Goal: Transaction & Acquisition: Obtain resource

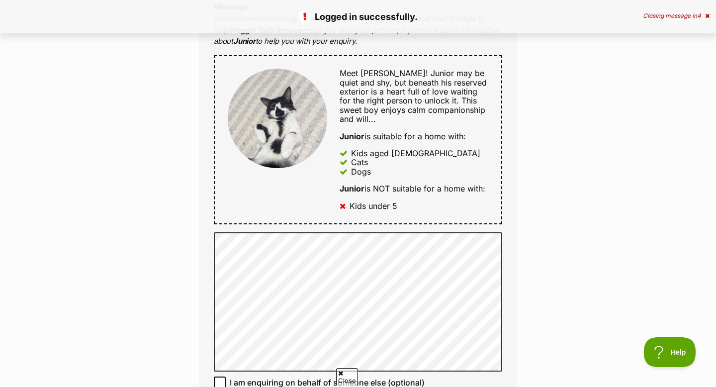
scroll to position [456, 0]
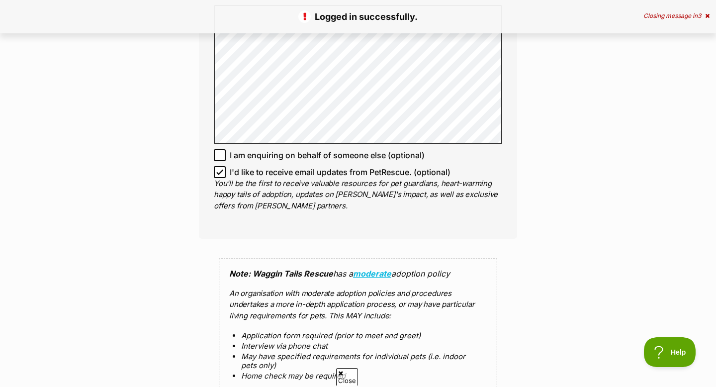
click at [155, 222] on div "Enquire about Junior Full name Jemy Ngun Email We require this to be able to se…" at bounding box center [358, 12] width 716 height 1197
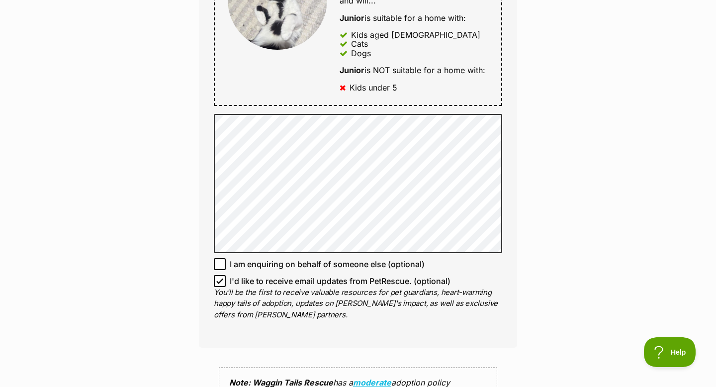
scroll to position [0, 0]
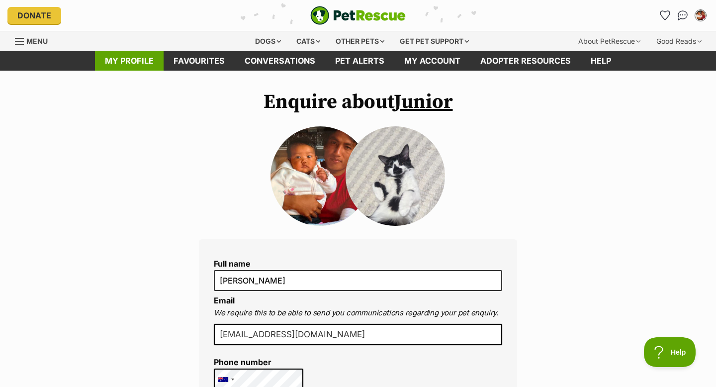
click at [146, 62] on link "My profile" at bounding box center [129, 60] width 69 height 19
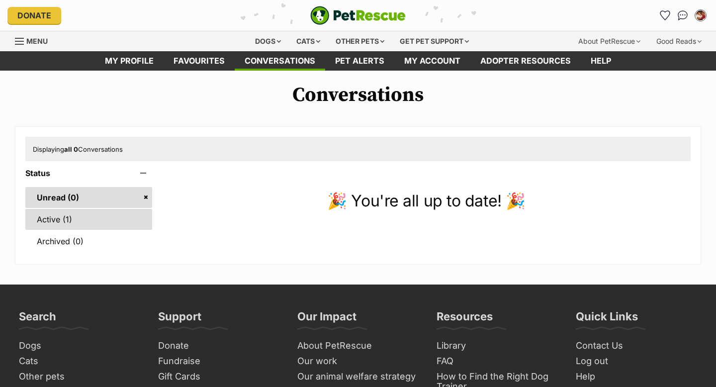
click at [105, 228] on link "Active (1)" at bounding box center [88, 219] width 127 height 21
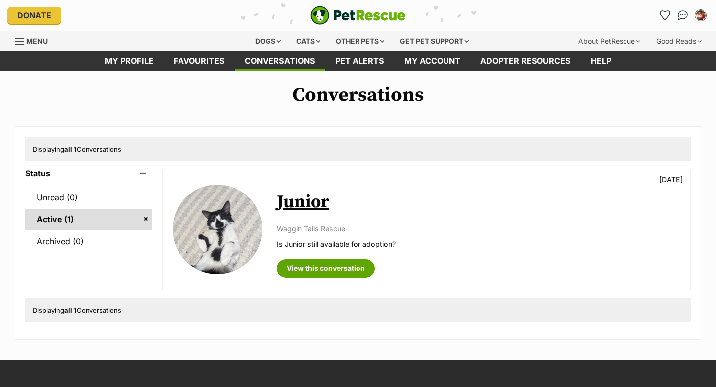
click at [17, 45] on link "Menu" at bounding box center [35, 40] width 40 height 18
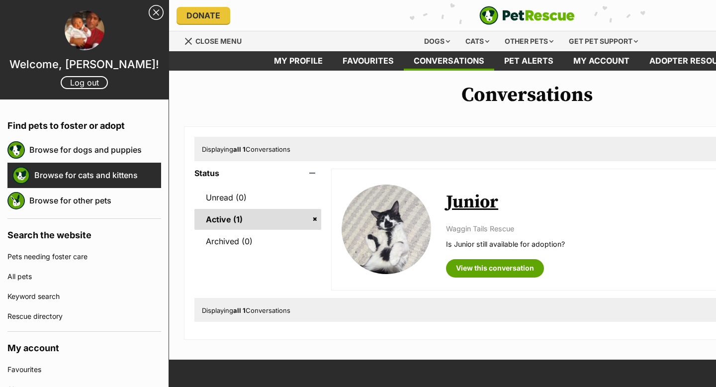
click at [65, 178] on link "Browse for cats and kittens" at bounding box center [97, 175] width 127 height 21
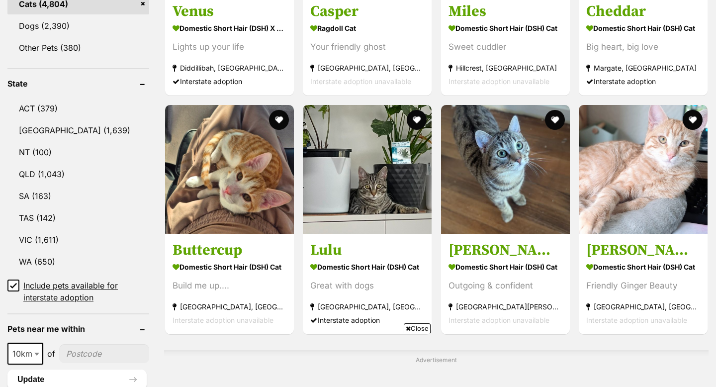
scroll to position [457, 0]
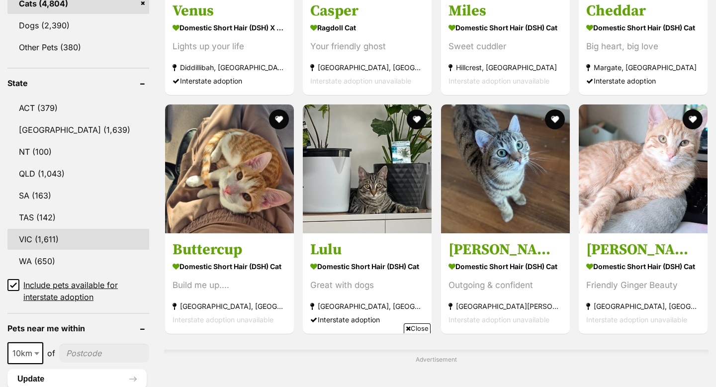
click at [38, 240] on link "VIC (1,611)" at bounding box center [78, 239] width 142 height 21
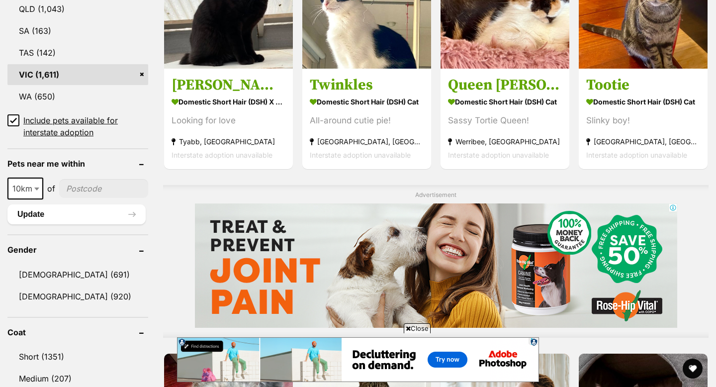
scroll to position [622, 0]
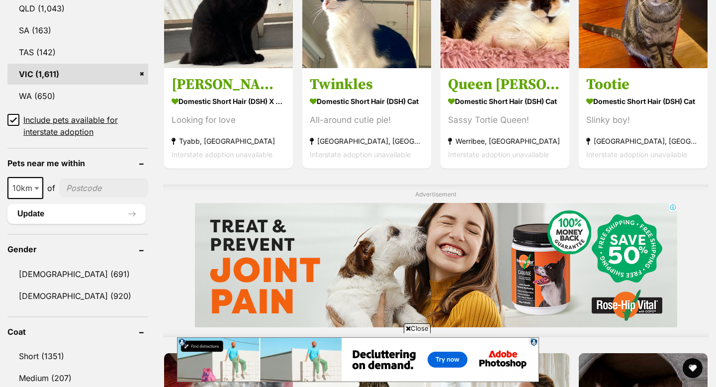
click at [77, 191] on input"] "postcode" at bounding box center [103, 188] width 89 height 19
type input"] "3029"
click at [89, 218] on button "Update" at bounding box center [76, 214] width 138 height 20
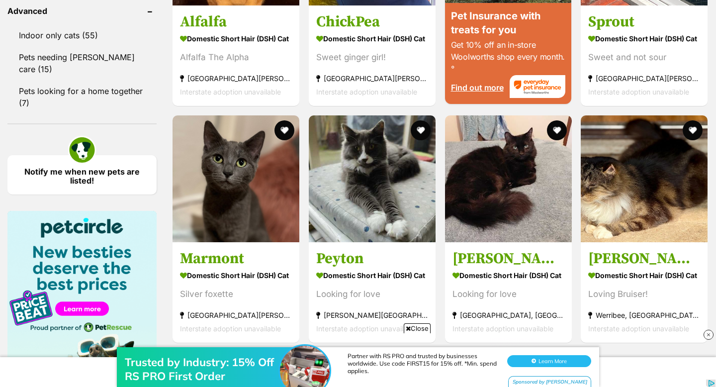
scroll to position [1103, 0]
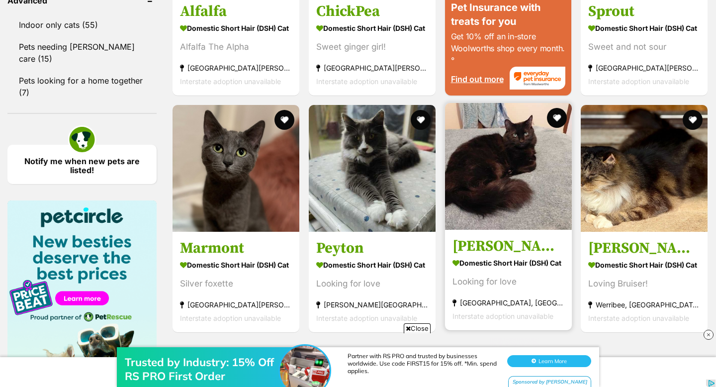
click at [516, 195] on img at bounding box center [508, 166] width 127 height 127
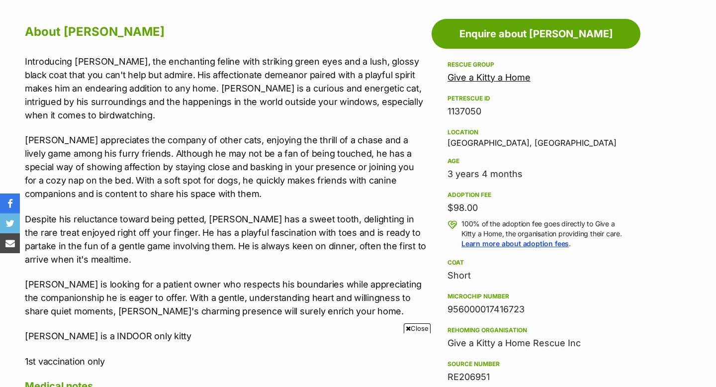
scroll to position [543, 0]
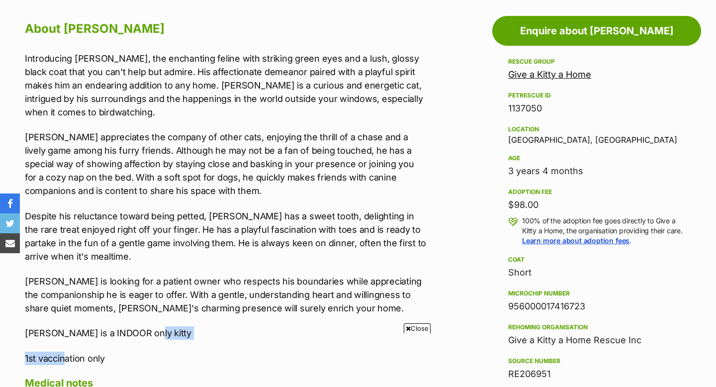
drag, startPoint x: 66, startPoint y: 360, endPoint x: 161, endPoint y: 325, distance: 101.0
click at [161, 325] on div "Introducing Luca, the enchanting feline with striking green eyes and a lush, gl…" at bounding box center [226, 208] width 402 height 313
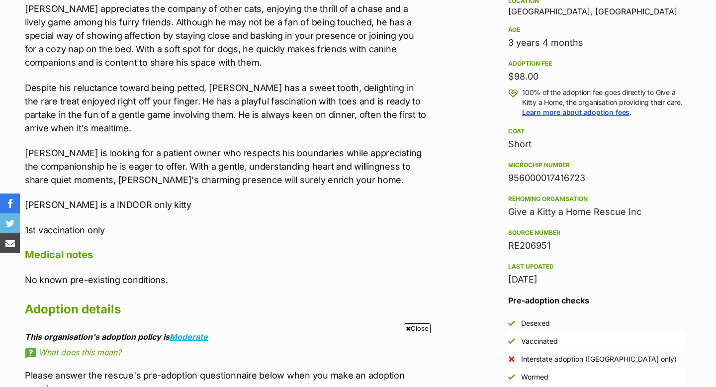
click at [181, 156] on p "Luca is looking for a patient owner who respects his boundaries while appreciat…" at bounding box center [226, 166] width 402 height 40
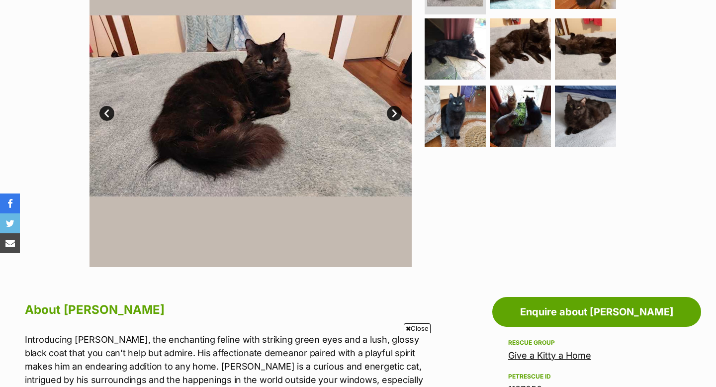
scroll to position [262, 0]
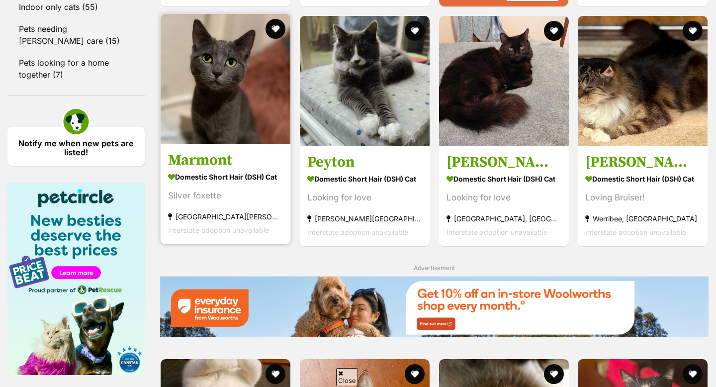
scroll to position [1124, 0]
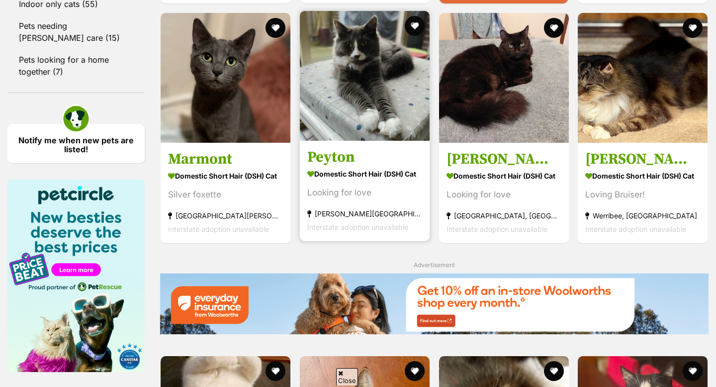
click at [361, 100] on img at bounding box center [365, 76] width 130 height 130
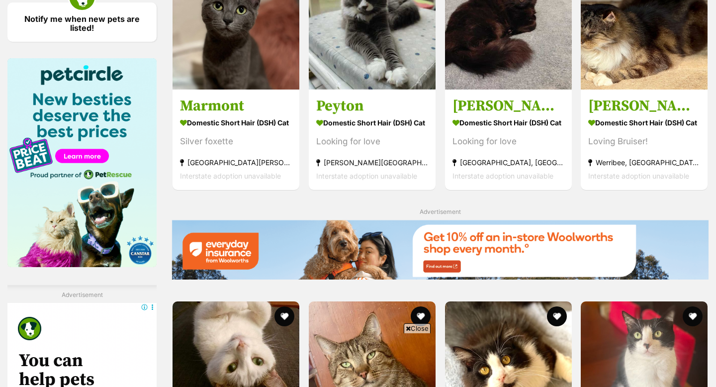
scroll to position [0, 0]
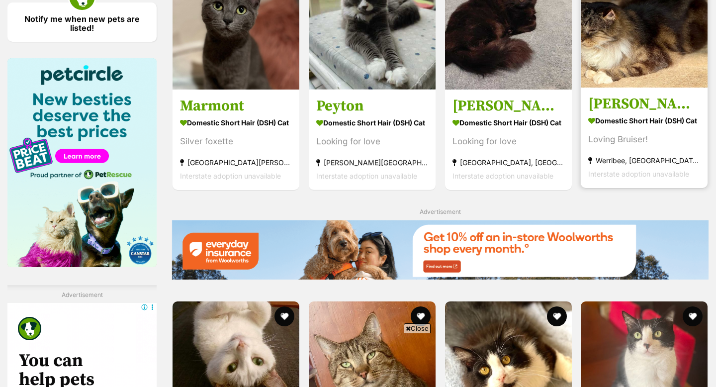
click at [607, 71] on img at bounding box center [644, 24] width 127 height 127
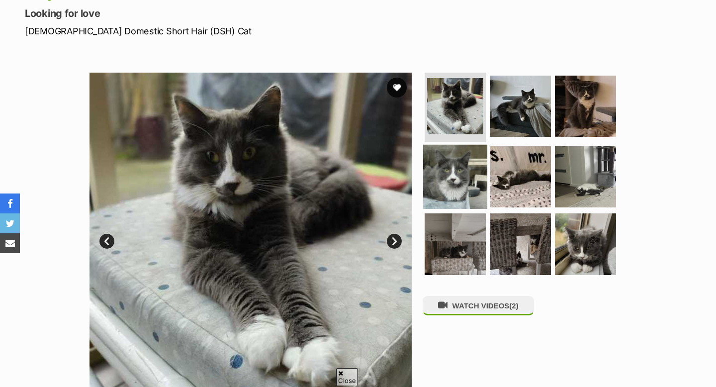
click at [440, 173] on img at bounding box center [455, 176] width 64 height 64
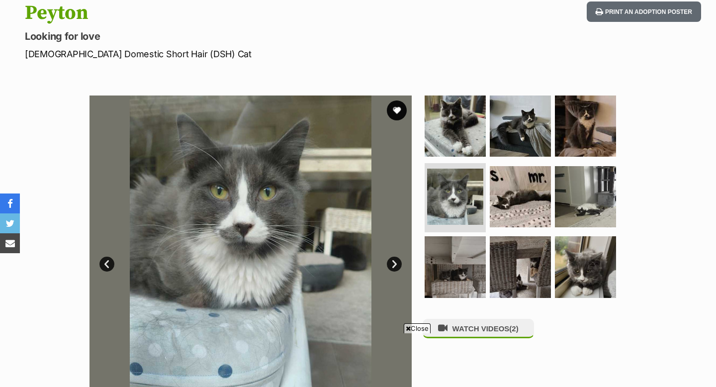
scroll to position [117, 0]
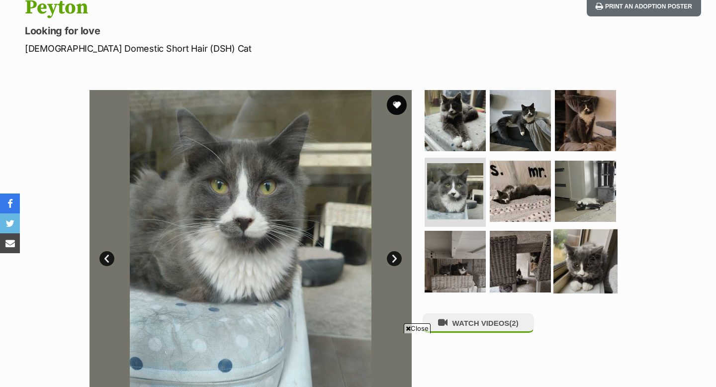
click at [574, 287] on img at bounding box center [586, 261] width 64 height 64
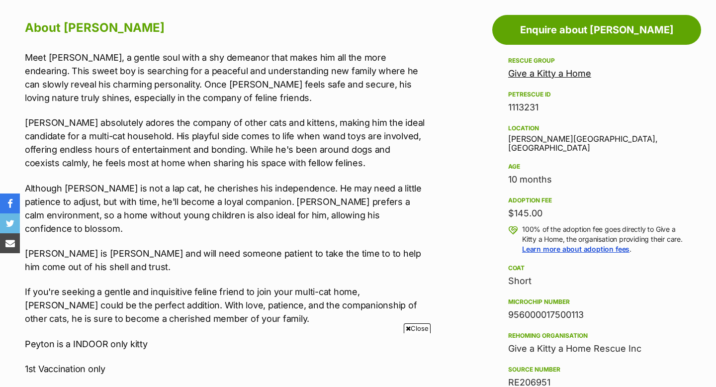
scroll to position [545, 0]
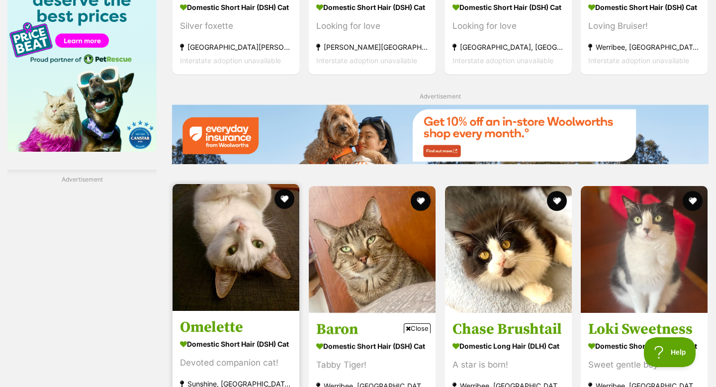
scroll to position [1349, 0]
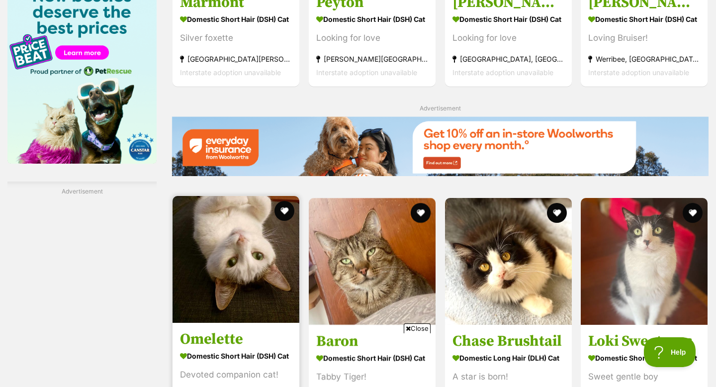
click at [234, 196] on img at bounding box center [236, 259] width 127 height 127
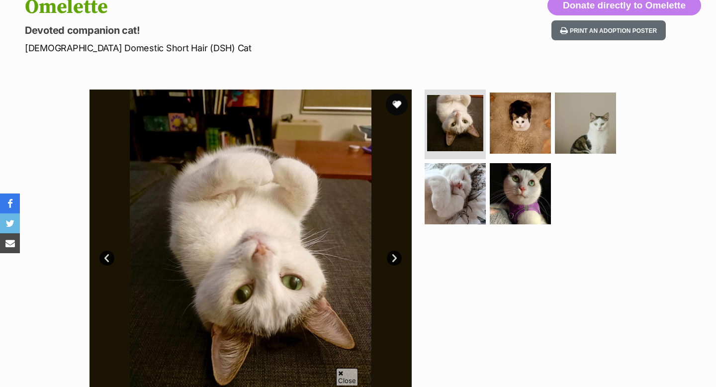
scroll to position [121, 0]
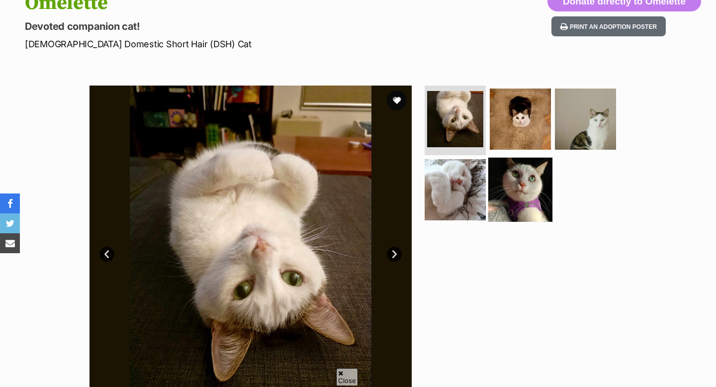
click at [508, 189] on img at bounding box center [521, 189] width 64 height 64
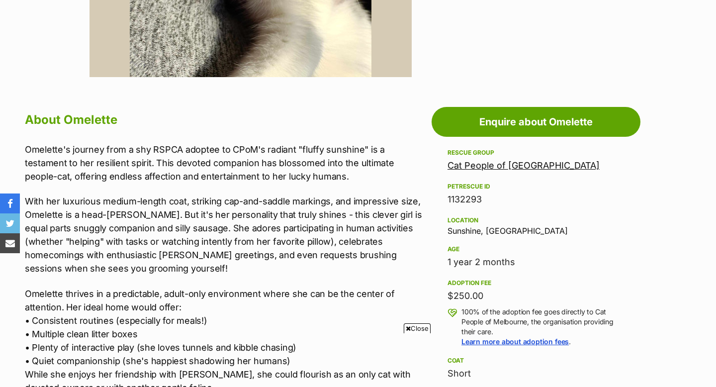
scroll to position [0, 0]
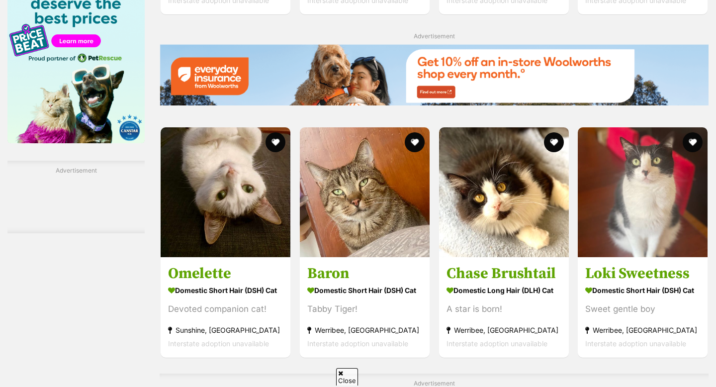
scroll to position [1353, 0]
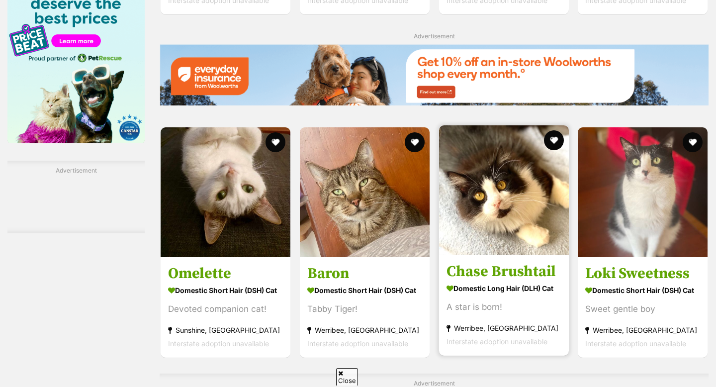
click at [489, 125] on img at bounding box center [504, 190] width 130 height 130
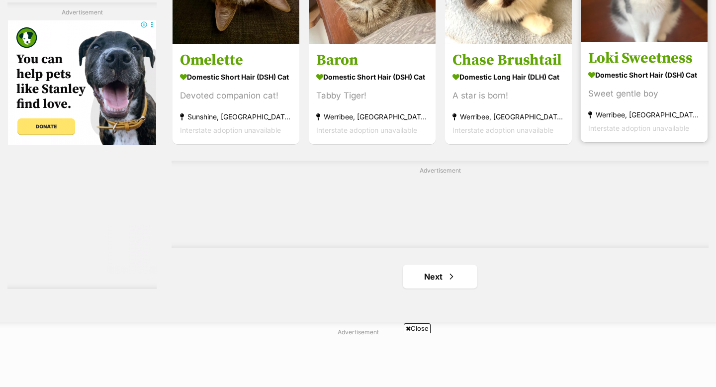
scroll to position [1632, 0]
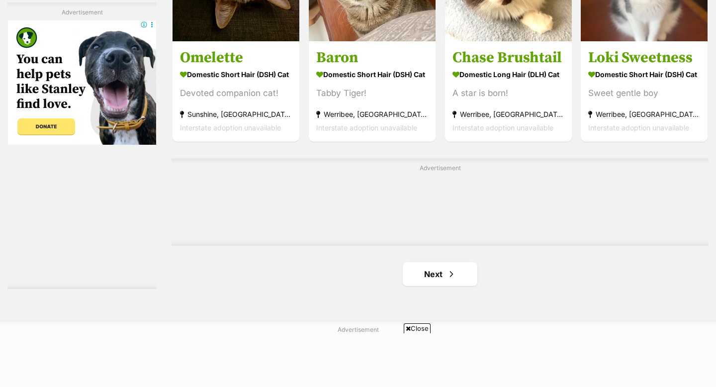
click at [433, 262] on link "Next" at bounding box center [440, 274] width 75 height 24
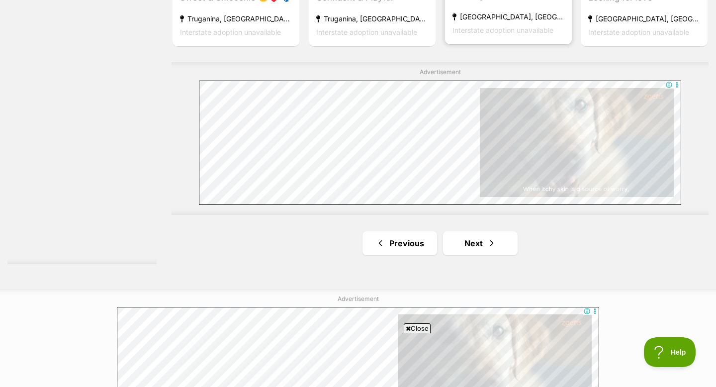
scroll to position [1720, 0]
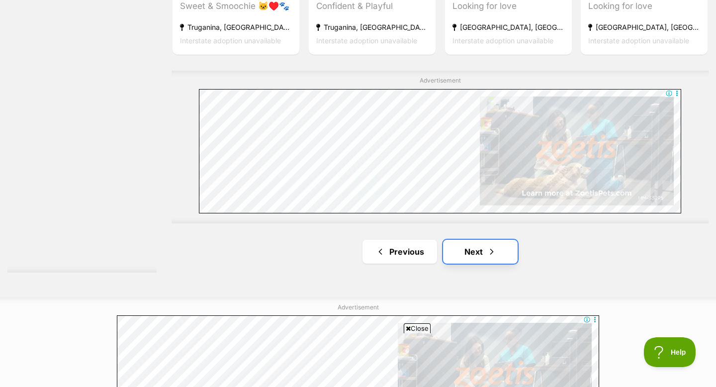
click at [490, 250] on span "Next page" at bounding box center [492, 252] width 10 height 12
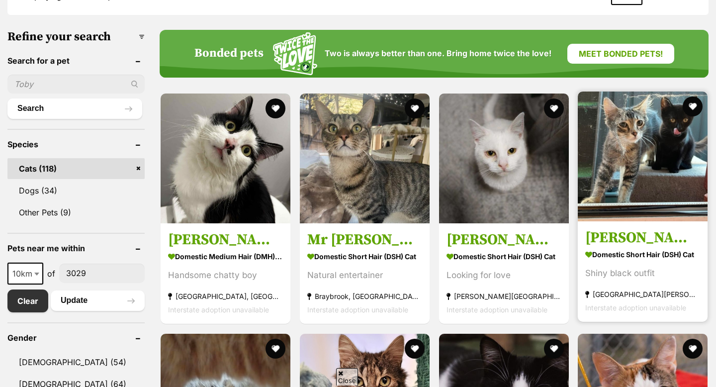
click at [659, 210] on img at bounding box center [643, 157] width 130 height 130
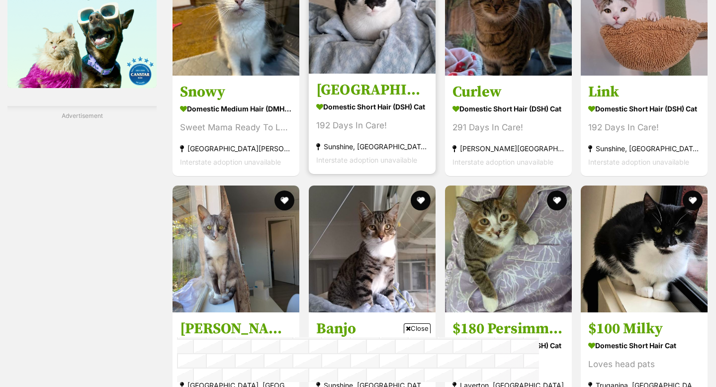
scroll to position [1421, 0]
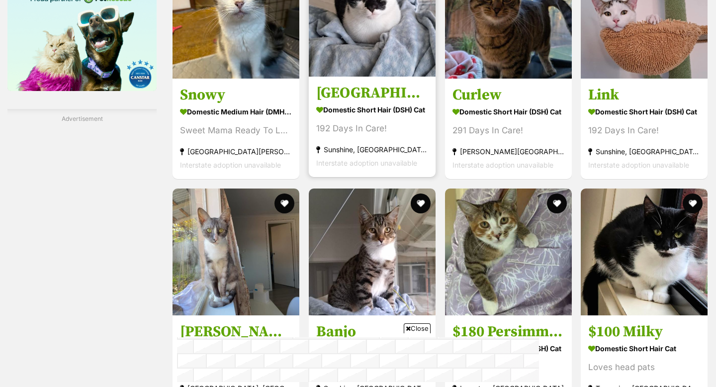
click at [373, 66] on img at bounding box center [372, 13] width 127 height 127
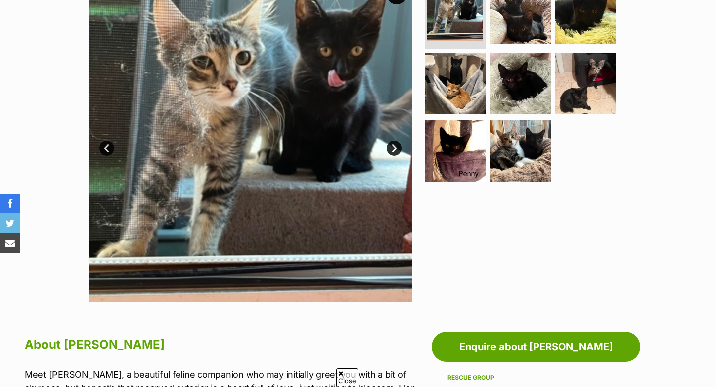
scroll to position [220, 0]
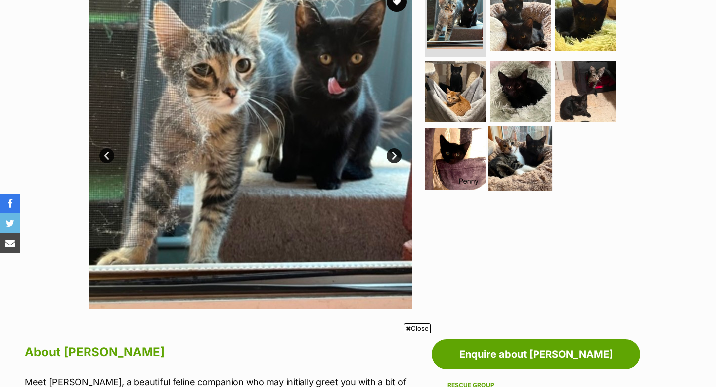
click at [520, 170] on img at bounding box center [521, 158] width 64 height 64
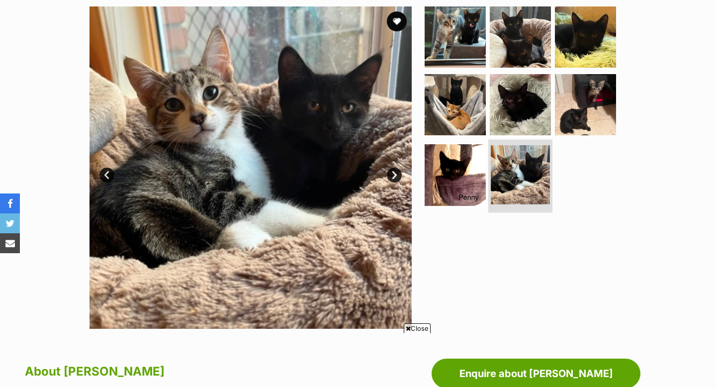
scroll to position [0, 0]
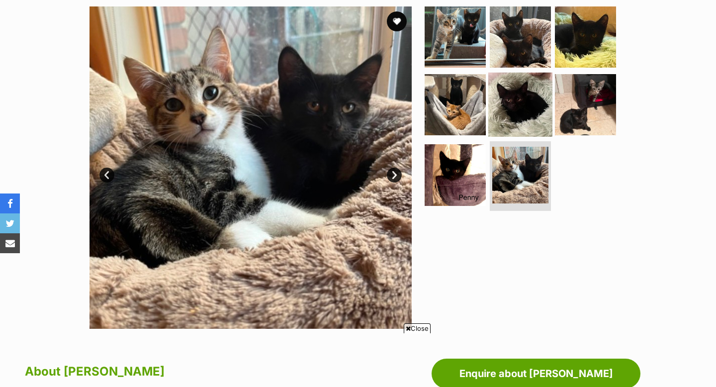
click at [511, 111] on img at bounding box center [521, 104] width 64 height 64
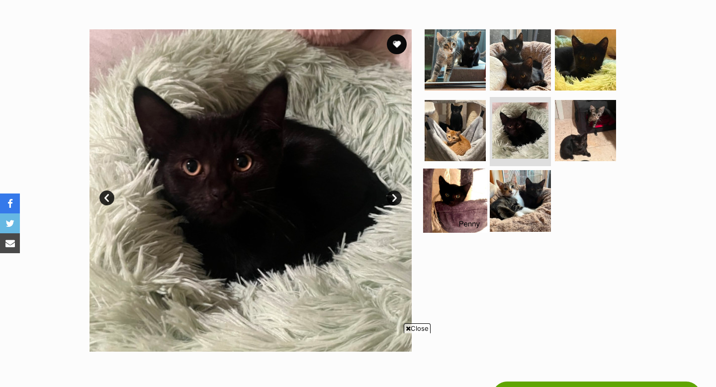
scroll to position [135, 0]
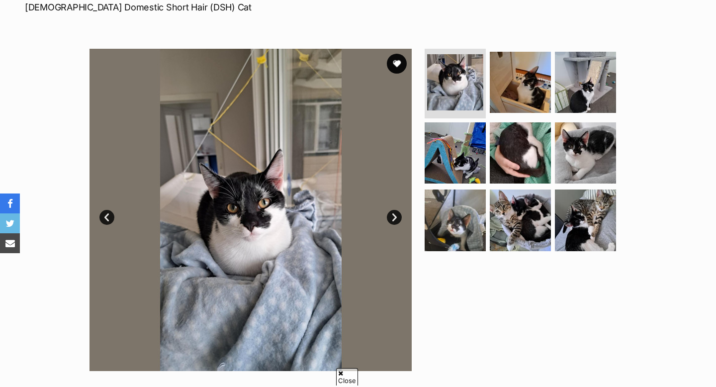
scroll to position [159, 0]
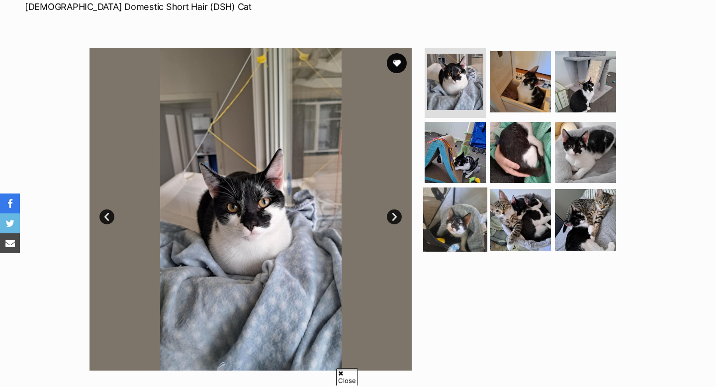
click at [485, 195] on img at bounding box center [455, 220] width 64 height 64
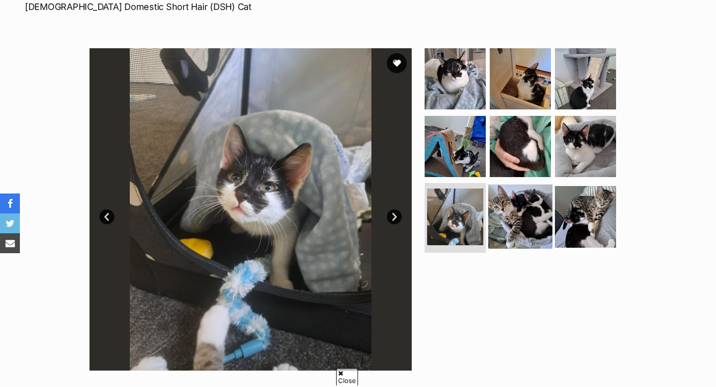
click at [514, 222] on img at bounding box center [521, 217] width 64 height 64
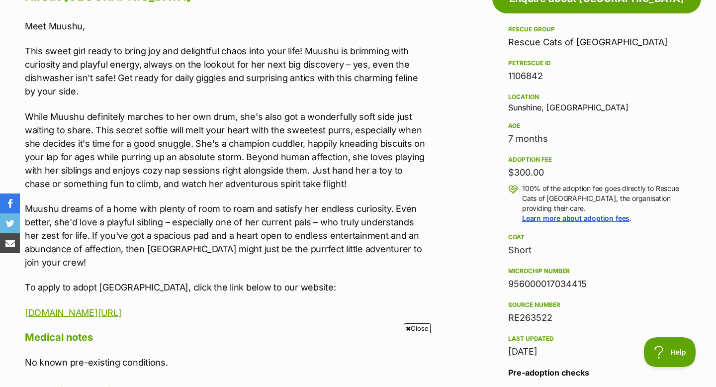
scroll to position [0, 0]
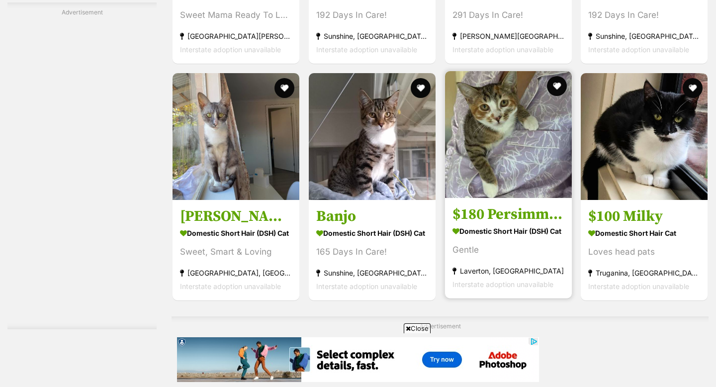
scroll to position [1543, 0]
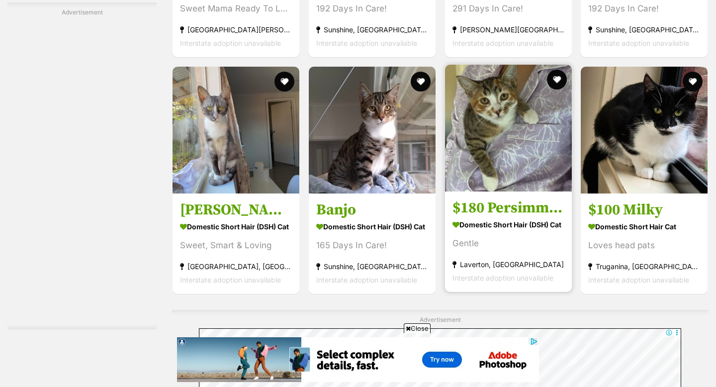
click at [509, 237] on div "Gentle" at bounding box center [509, 243] width 112 height 13
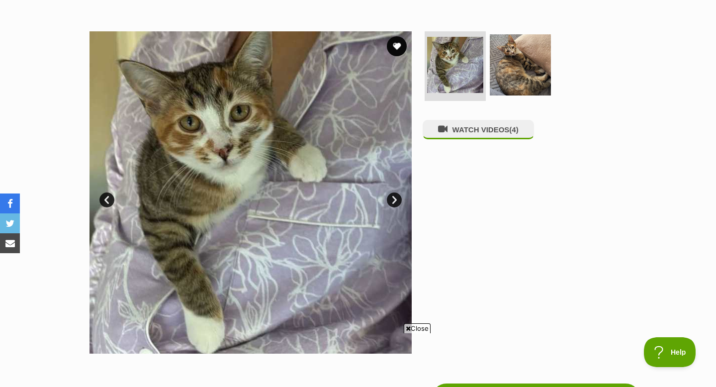
scroll to position [158, 0]
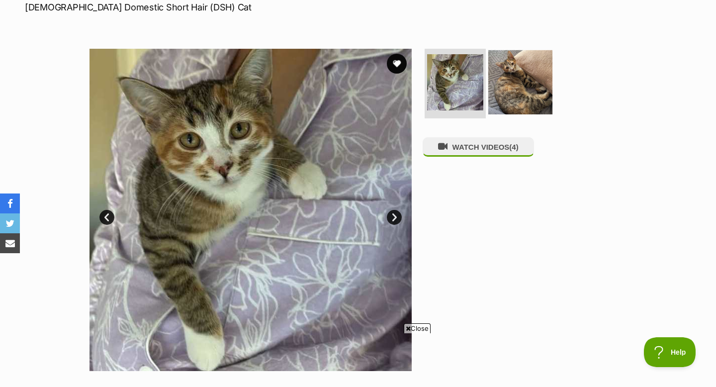
click at [518, 101] on img at bounding box center [521, 82] width 64 height 64
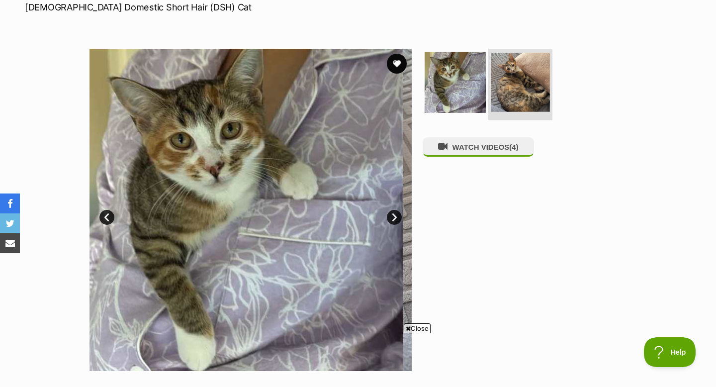
scroll to position [0, 0]
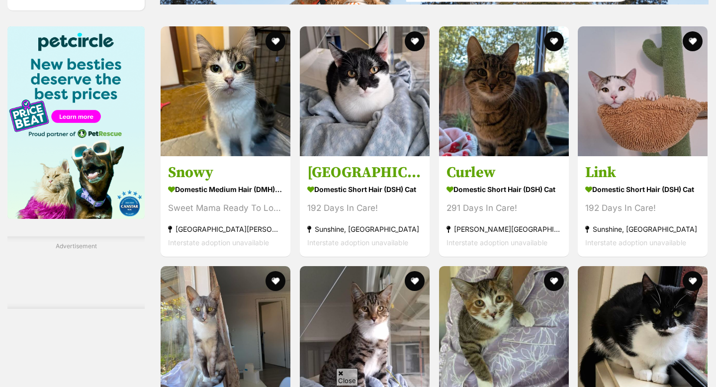
scroll to position [1276, 0]
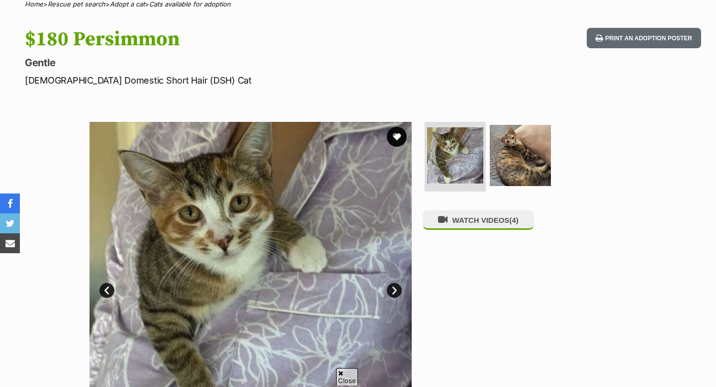
scroll to position [84, 0]
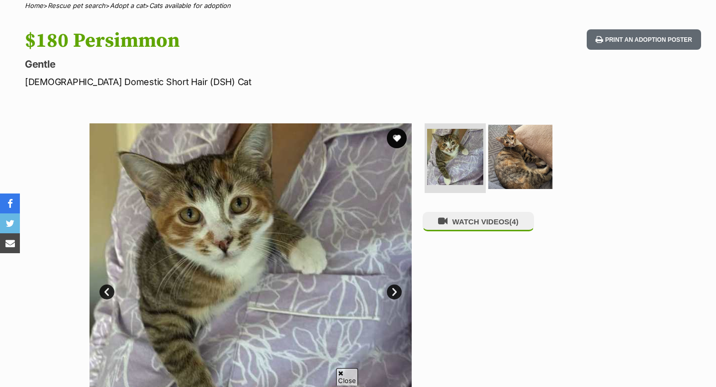
click at [530, 136] on img at bounding box center [521, 157] width 64 height 64
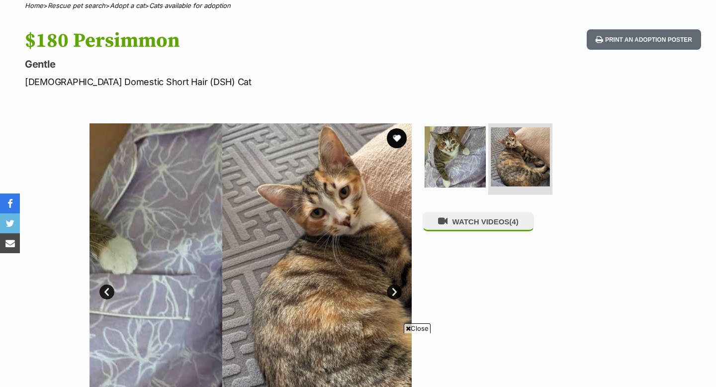
scroll to position [0, 0]
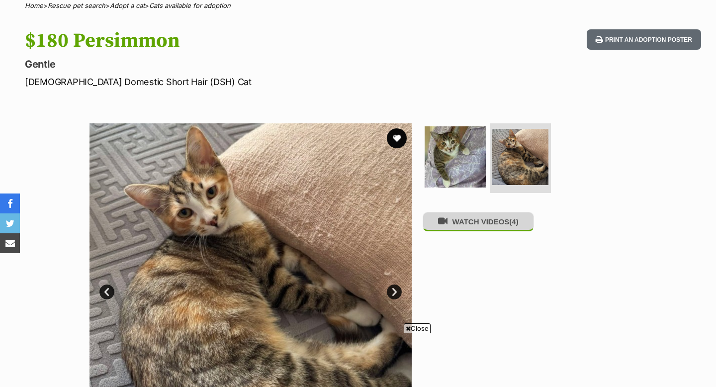
click at [482, 227] on button "WATCH VIDEOS (4)" at bounding box center [478, 221] width 111 height 19
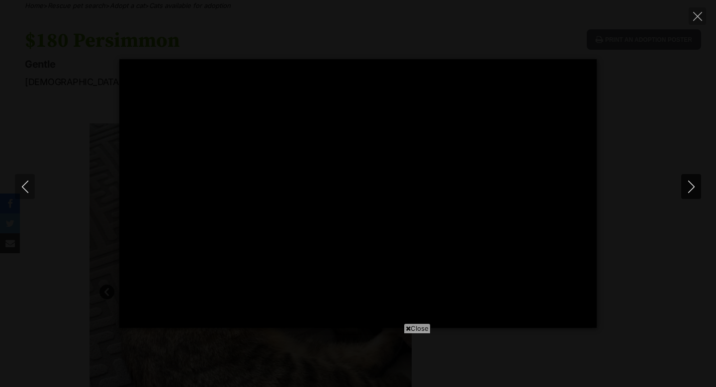
click at [687, 198] on div "Pause Play % buffered 00:00 -00:18 Unmute Mute Disable captions Enable captions…" at bounding box center [358, 193] width 716 height 387
type input "22.31"
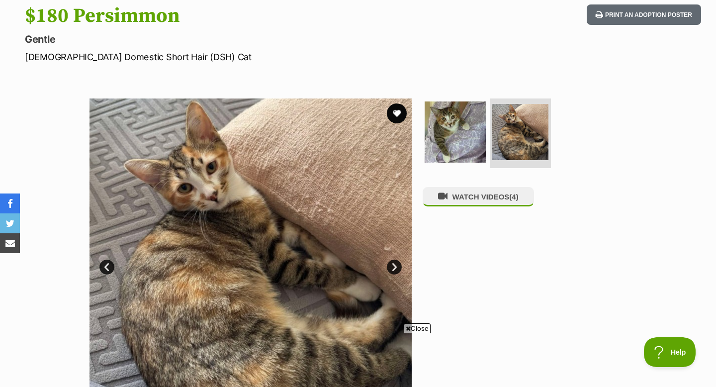
scroll to position [115, 0]
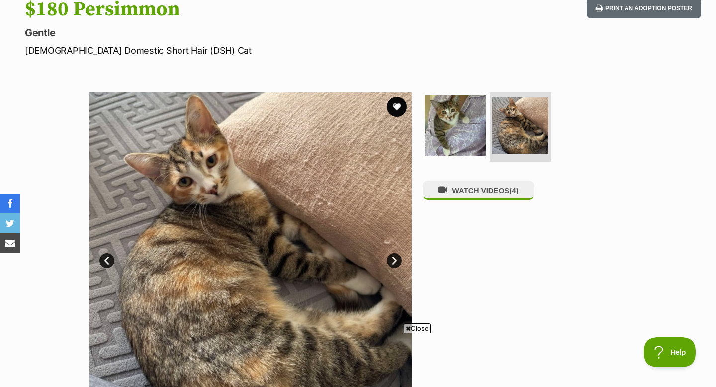
click at [417, 126] on section "Available 2 of 2 images 2 of 2 images Next Prev 1 2 WATCH VIDEOS (4)" at bounding box center [358, 245] width 567 height 337
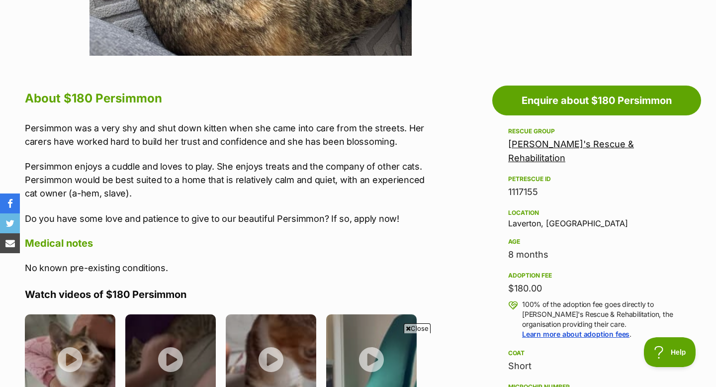
scroll to position [464, 0]
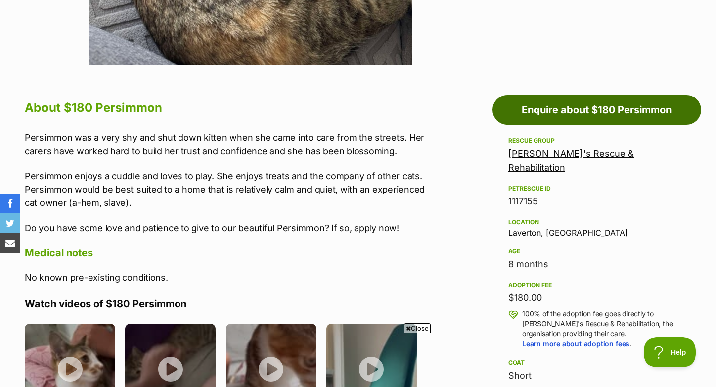
click at [550, 107] on link "Enquire about $180 Persimmon" at bounding box center [596, 110] width 209 height 30
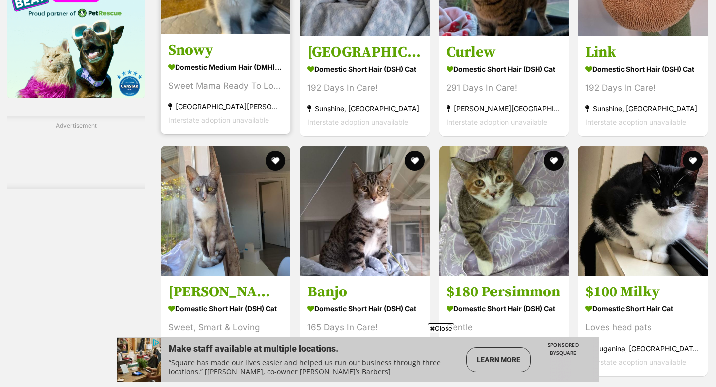
scroll to position [1403, 0]
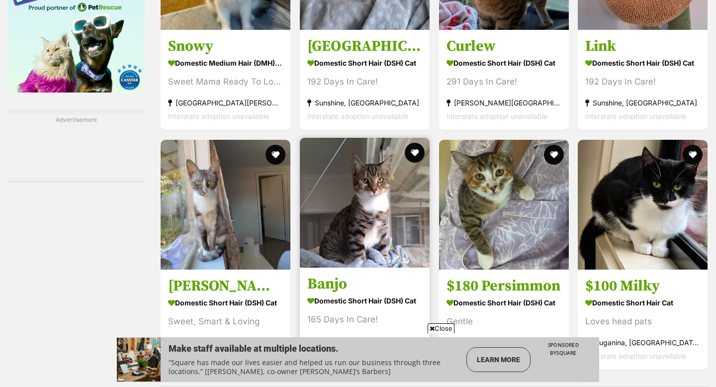
click at [329, 218] on img at bounding box center [365, 203] width 130 height 130
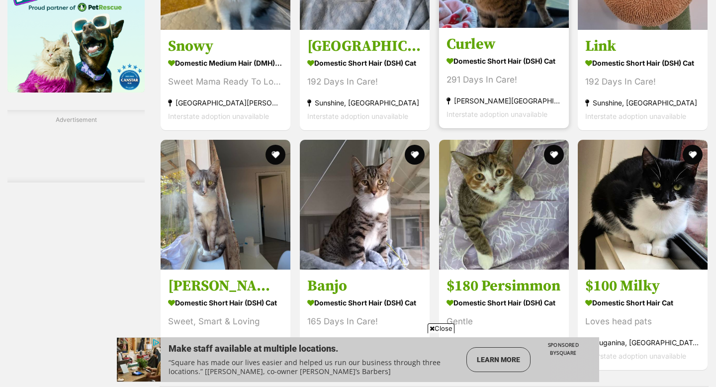
click at [454, 118] on span "Interstate adoption unavailable" at bounding box center [497, 114] width 101 height 8
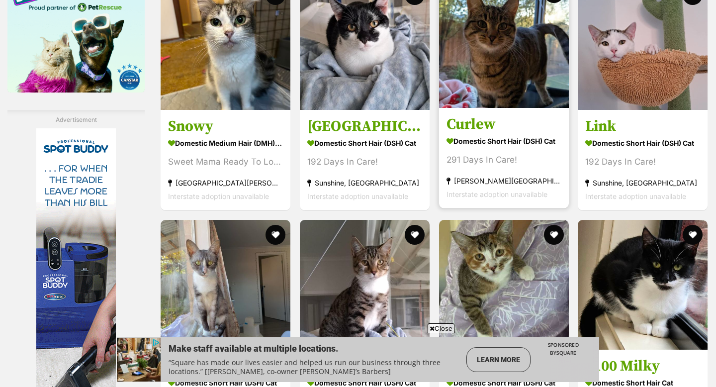
scroll to position [0, 0]
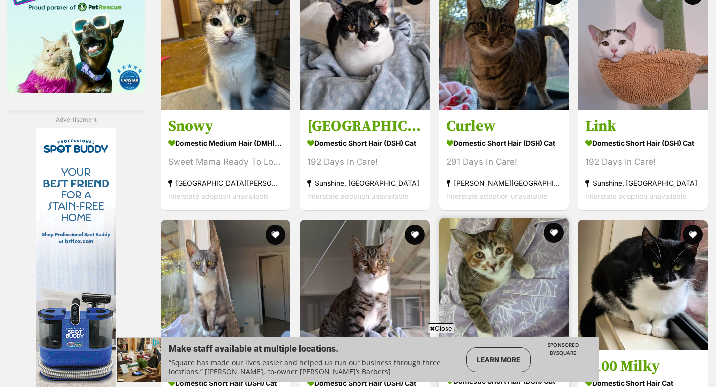
click at [481, 315] on img at bounding box center [504, 283] width 130 height 130
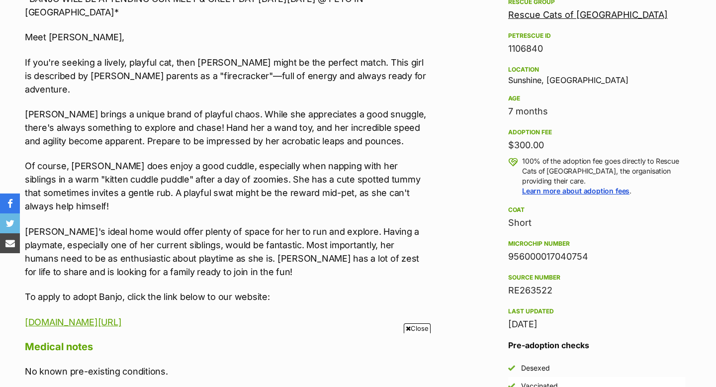
scroll to position [553, 0]
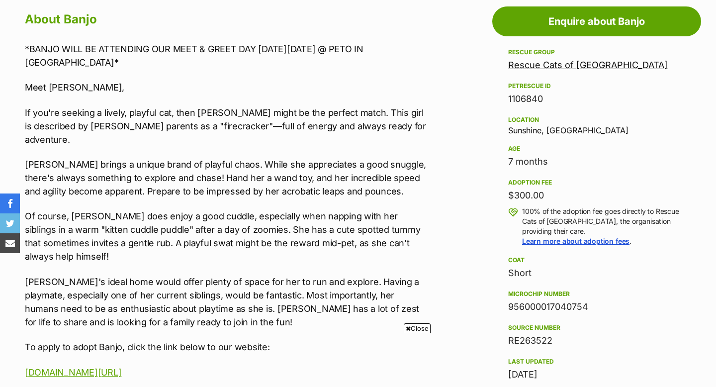
drag, startPoint x: 61, startPoint y: 48, endPoint x: 103, endPoint y: 59, distance: 43.3
click at [103, 60] on p "*BANJO WILL BE ATTENDING OUR MEET & GREET DAY THIS SATURDAY AUGUST 2ND @ PETO I…" at bounding box center [226, 55] width 402 height 27
click at [110, 110] on p "If you're seeking a lively, playful cat, then Banjo might be the perfect match.…" at bounding box center [226, 126] width 402 height 40
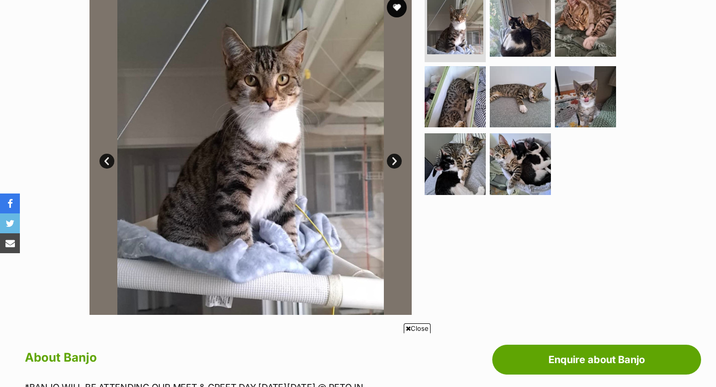
scroll to position [98, 0]
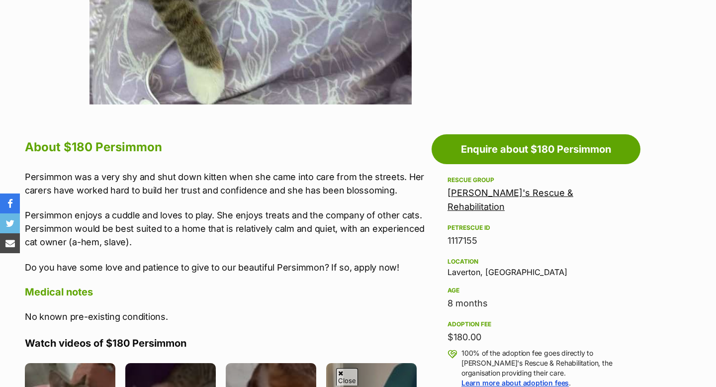
scroll to position [422, 0]
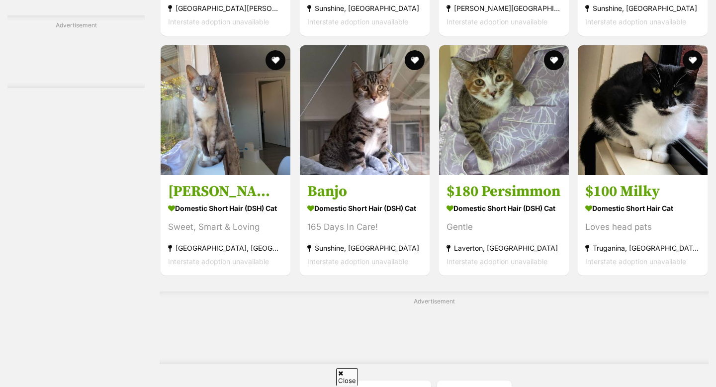
scroll to position [1497, 0]
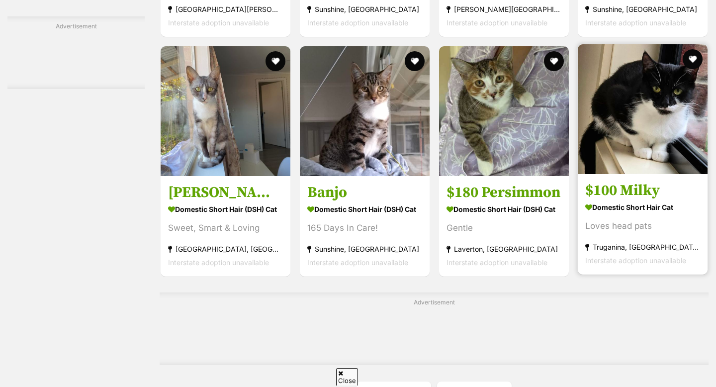
click at [601, 44] on img at bounding box center [643, 109] width 130 height 130
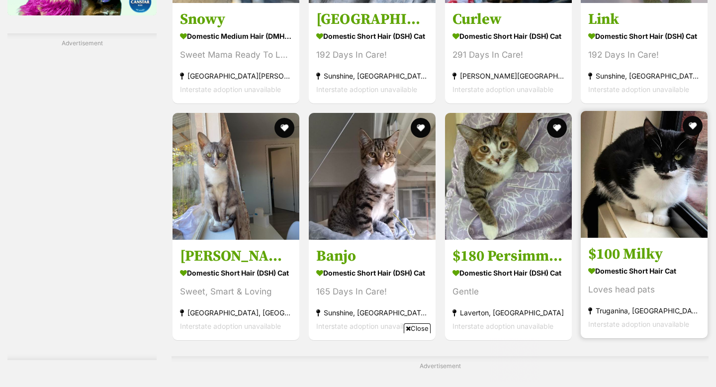
scroll to position [0, 0]
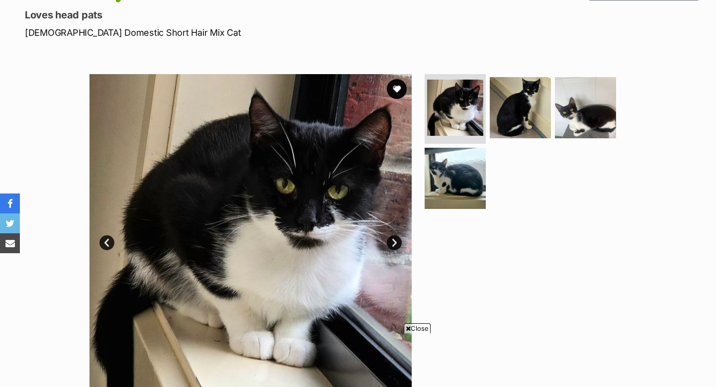
click at [488, 124] on ul at bounding box center [525, 144] width 204 height 141
click at [498, 131] on img at bounding box center [521, 108] width 64 height 64
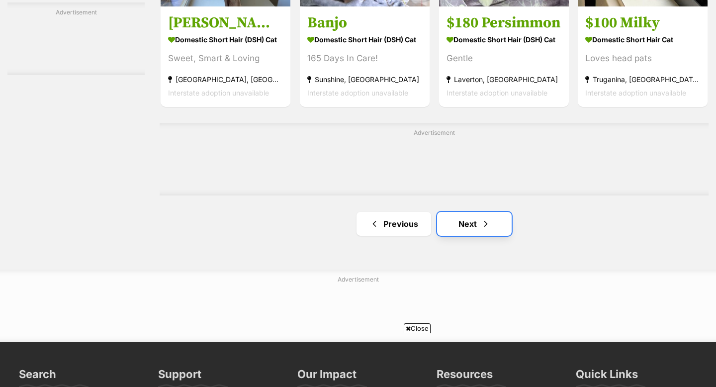
click at [471, 228] on link "Next" at bounding box center [474, 224] width 75 height 24
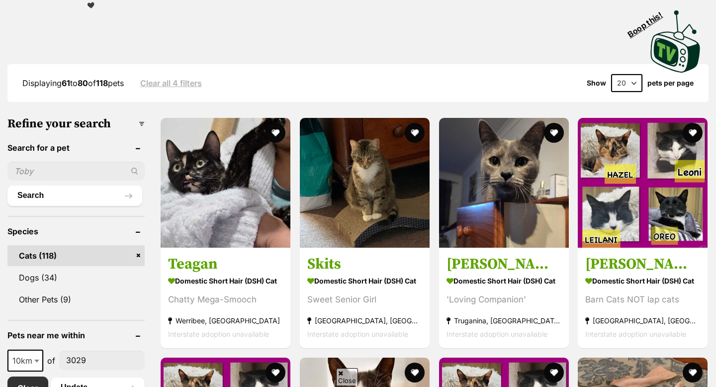
scroll to position [204, 0]
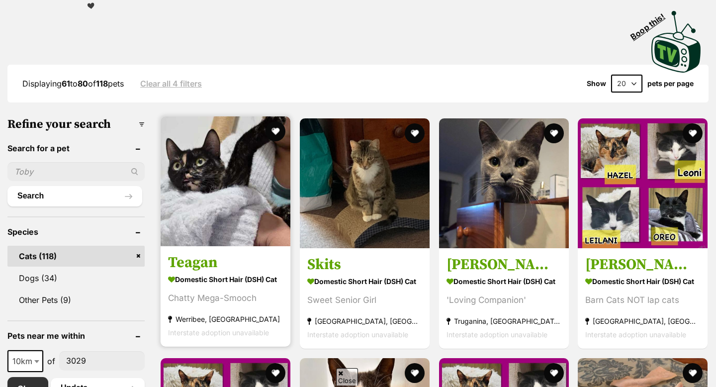
click at [210, 200] on img at bounding box center [226, 181] width 130 height 130
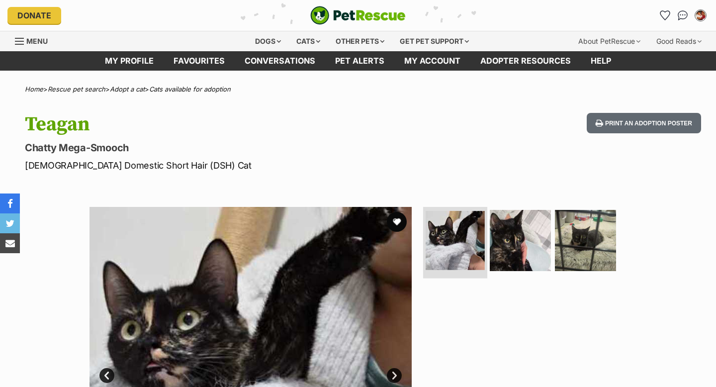
click at [485, 250] on li at bounding box center [455, 241] width 64 height 73
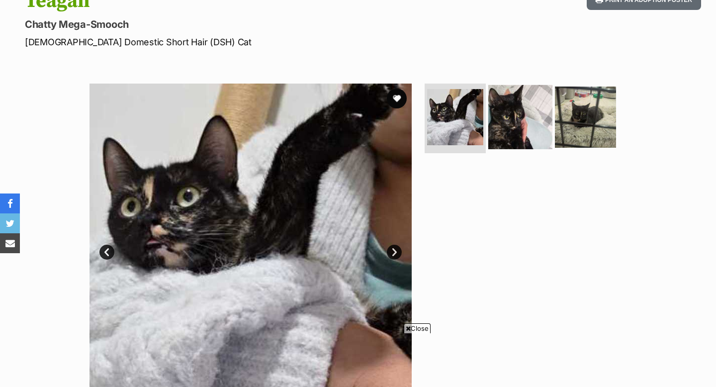
scroll to position [120, 0]
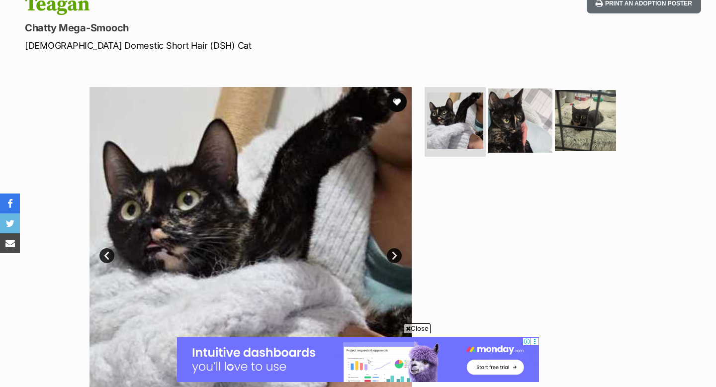
click at [546, 136] on img at bounding box center [521, 121] width 64 height 64
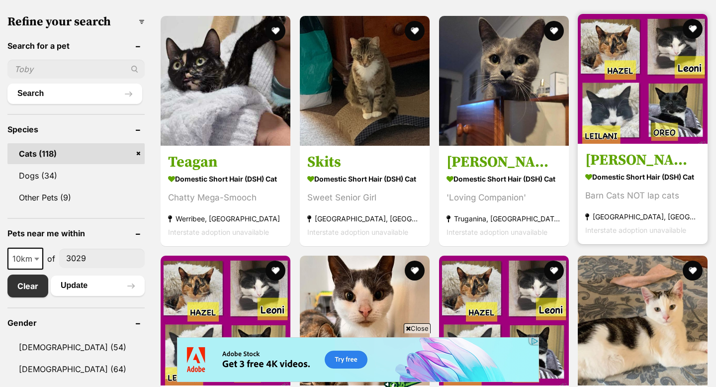
click at [633, 102] on img at bounding box center [643, 79] width 130 height 130
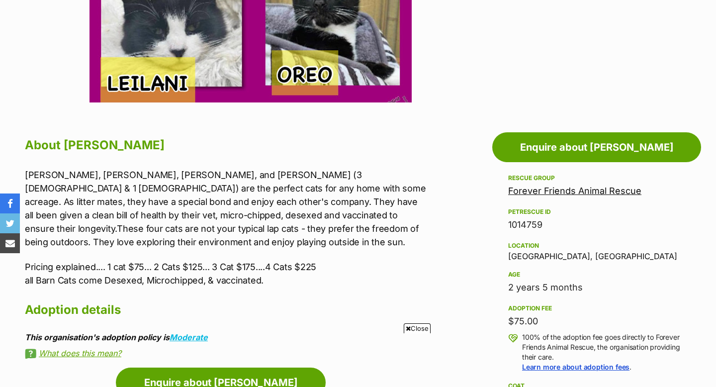
scroll to position [427, 0]
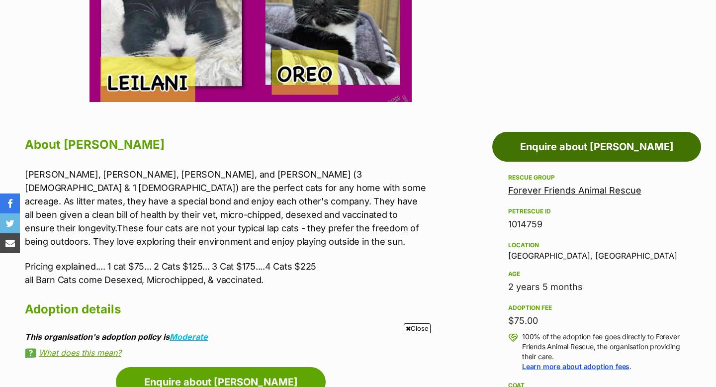
click at [596, 147] on link "Enquire about Leilani" at bounding box center [596, 147] width 209 height 30
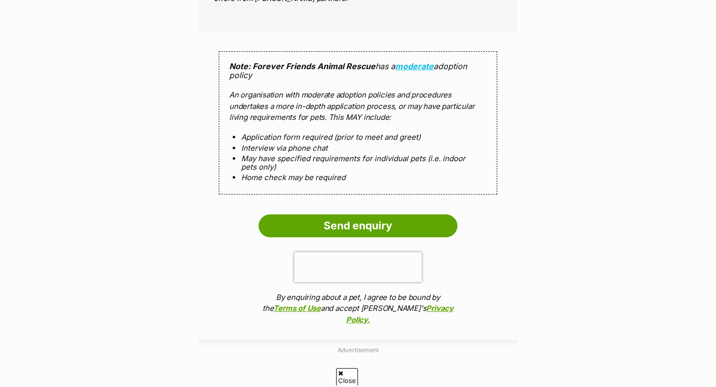
scroll to position [928, 0]
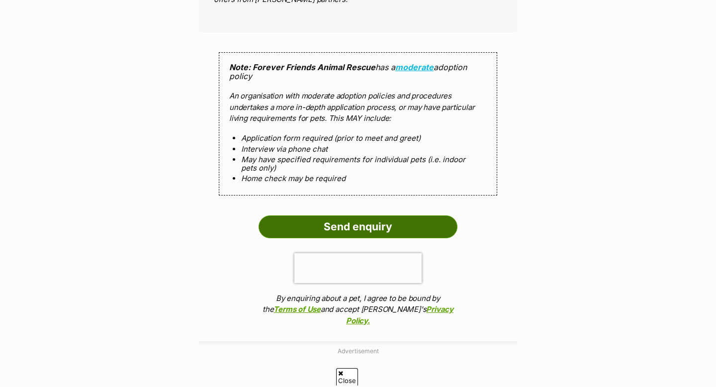
click at [375, 215] on input "Send enquiry" at bounding box center [358, 226] width 199 height 23
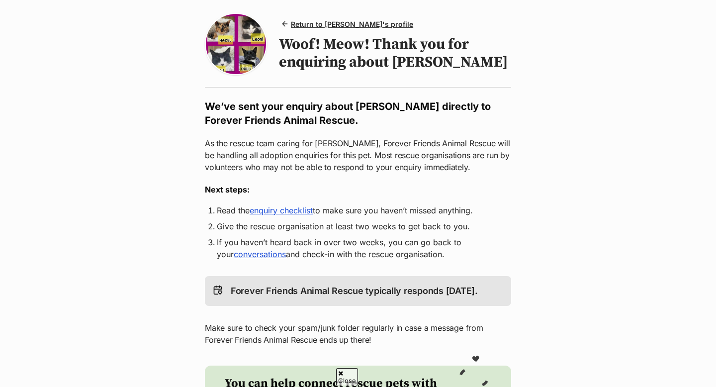
scroll to position [84, 0]
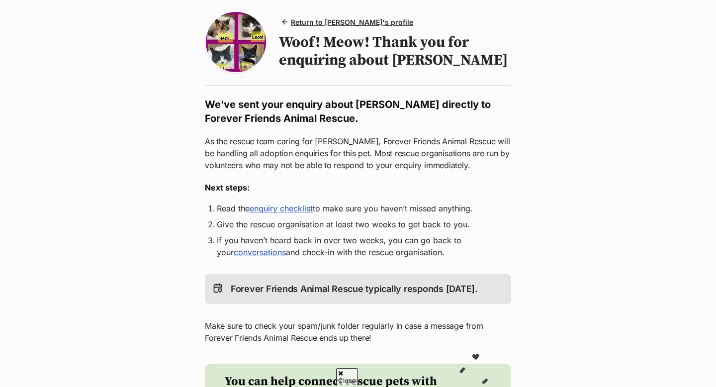
click at [388, 222] on li "Give the rescue organisation at least two weeks to get back to you." at bounding box center [358, 224] width 283 height 12
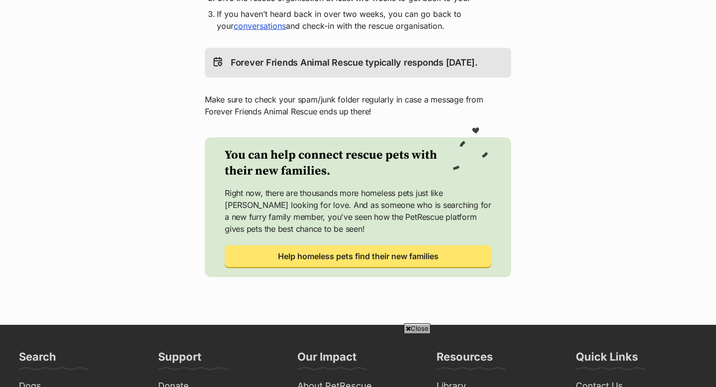
scroll to position [300, 0]
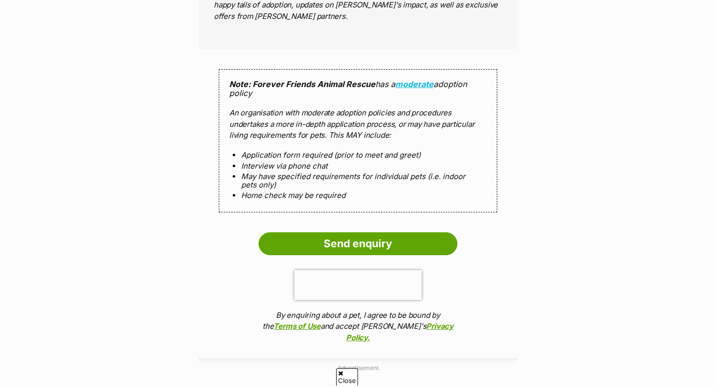
scroll to position [928, 0]
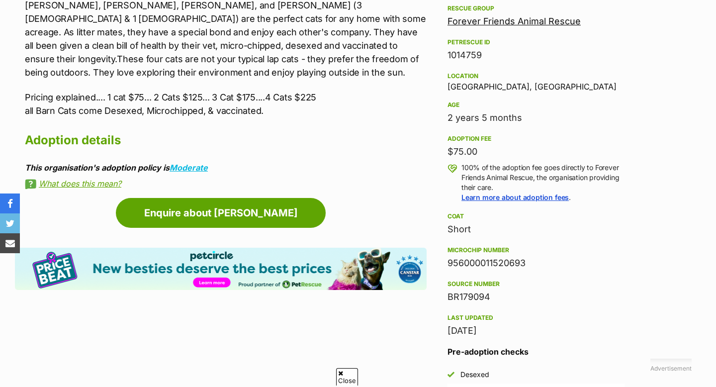
scroll to position [609, 0]
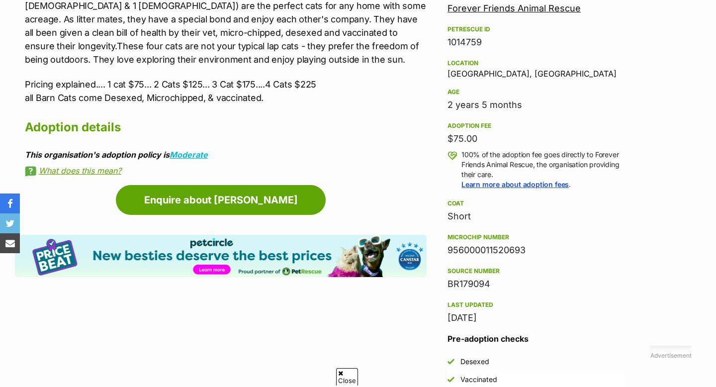
click at [264, 201] on div "Enquire about Leilani Find available pets like this! Pet Circle, new besties de…" at bounding box center [221, 232] width 412 height 94
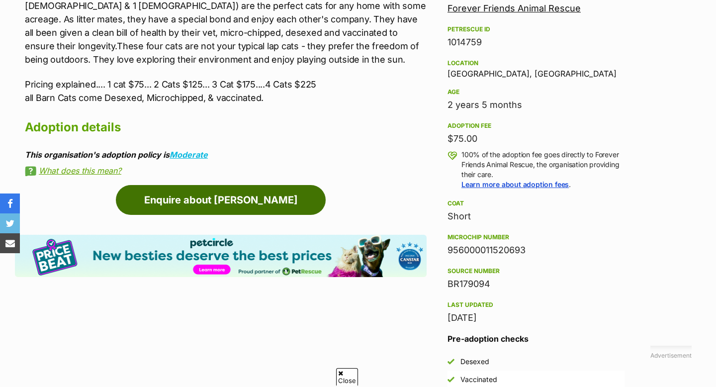
click at [264, 189] on link "Enquire about Leilani" at bounding box center [221, 200] width 210 height 30
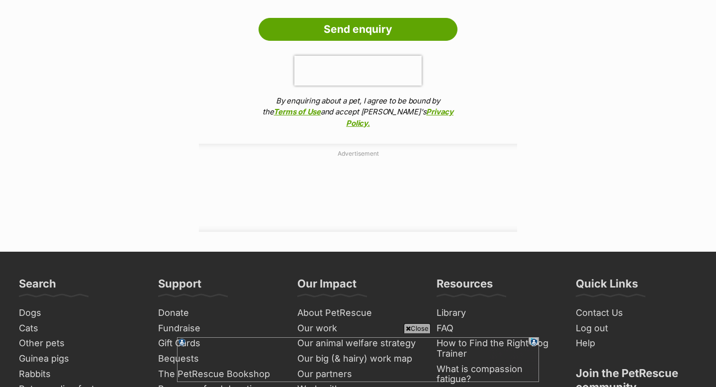
scroll to position [1119, 0]
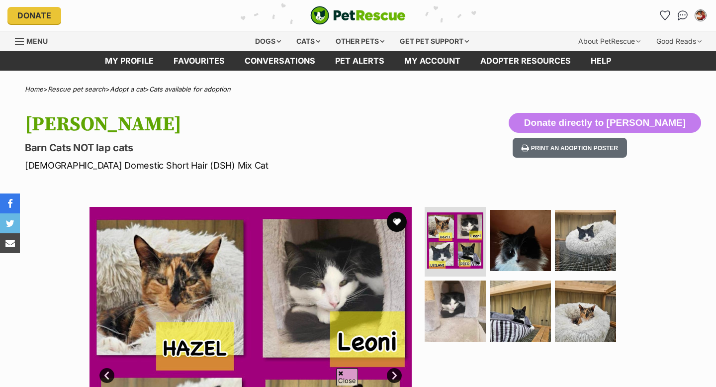
scroll to position [585, 0]
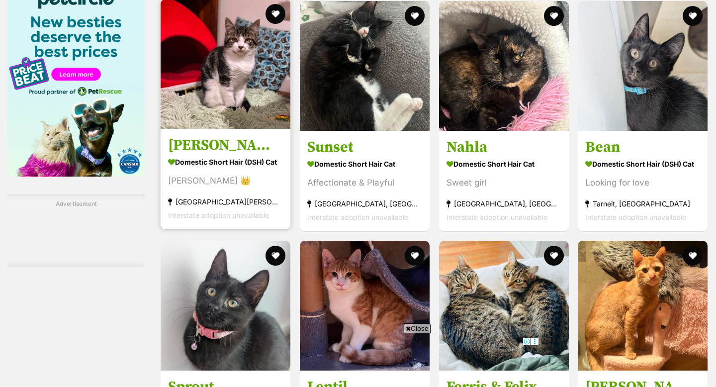
scroll to position [1307, 0]
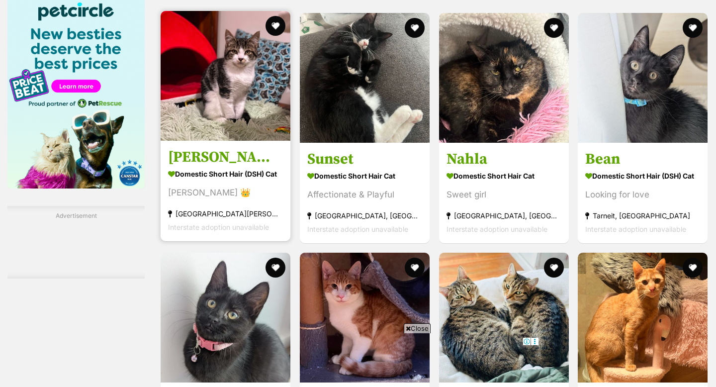
click at [216, 89] on img at bounding box center [226, 76] width 130 height 130
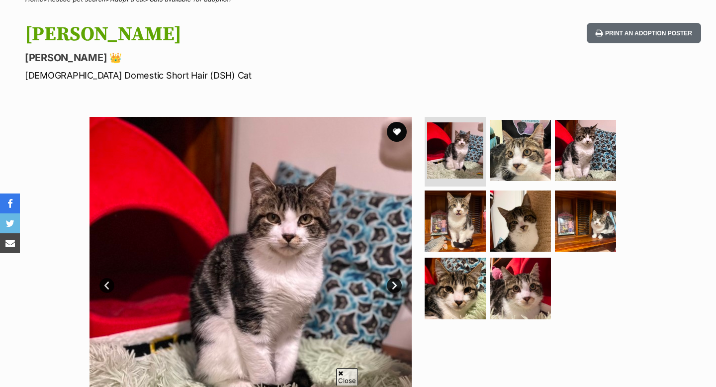
scroll to position [89, 0]
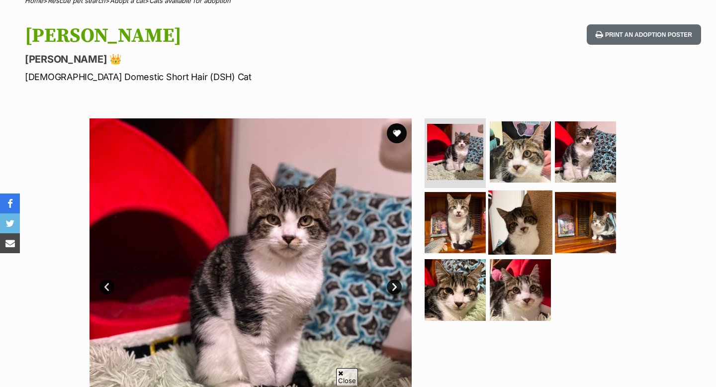
click at [492, 224] on img at bounding box center [521, 222] width 64 height 64
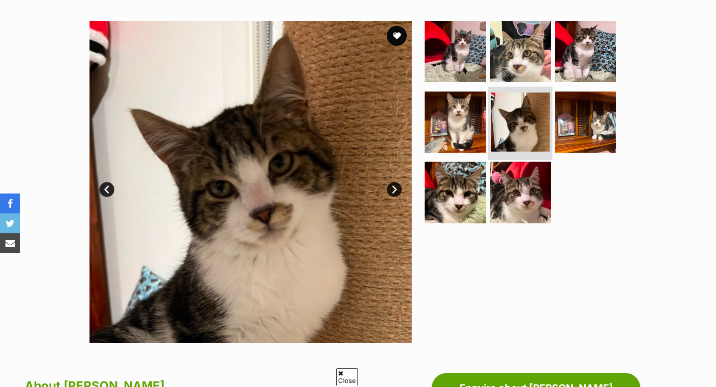
scroll to position [180, 0]
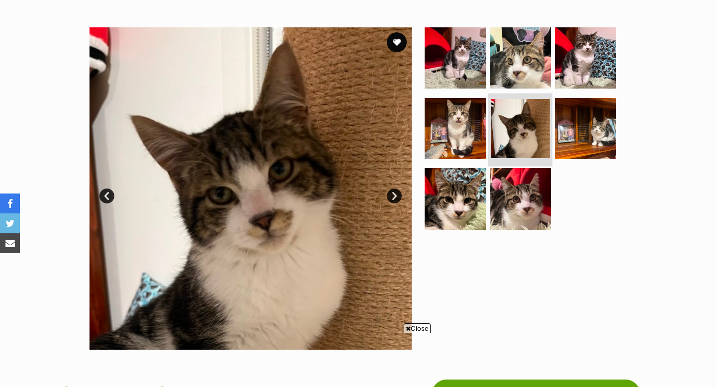
click at [500, 156] on link at bounding box center [520, 154] width 59 height 11
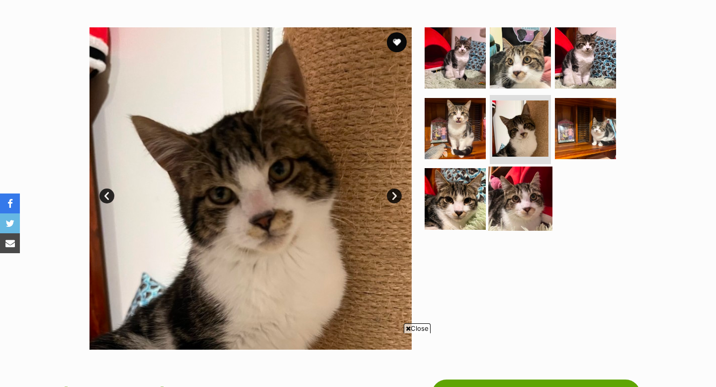
click at [502, 204] on img at bounding box center [521, 199] width 64 height 64
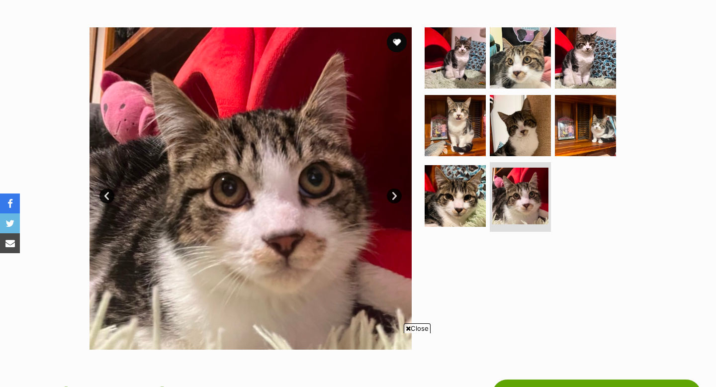
scroll to position [0, 0]
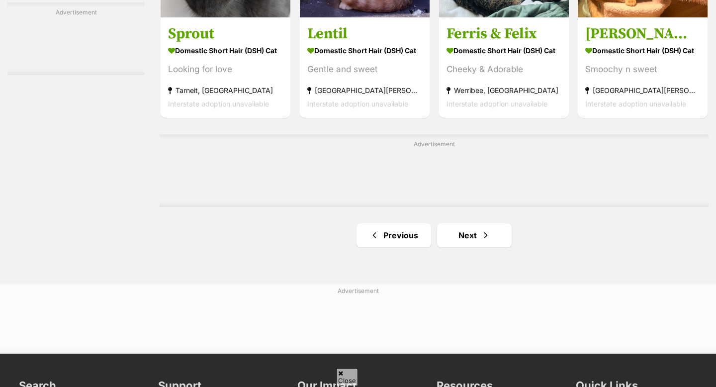
scroll to position [1594, 0]
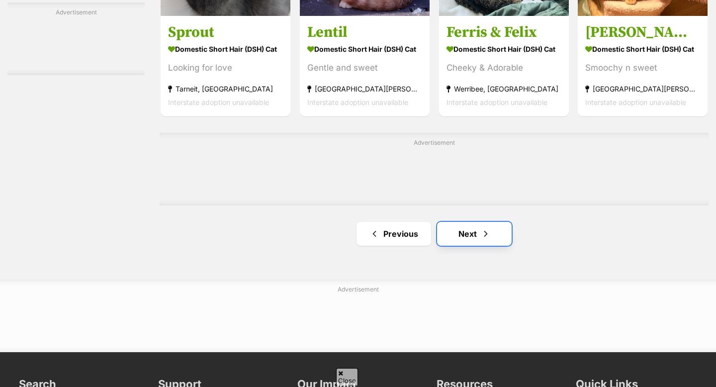
click at [471, 227] on link "Next" at bounding box center [474, 234] width 75 height 24
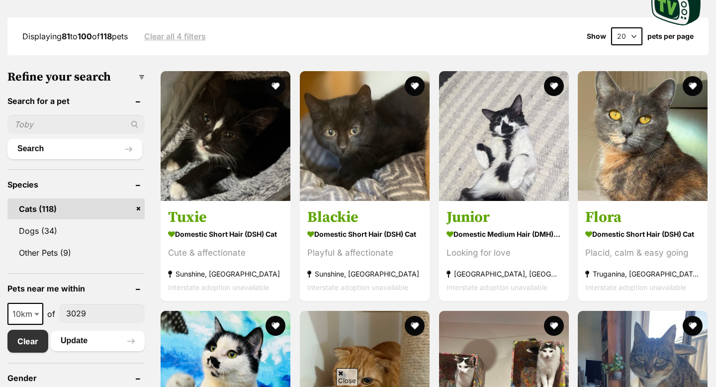
scroll to position [251, 0]
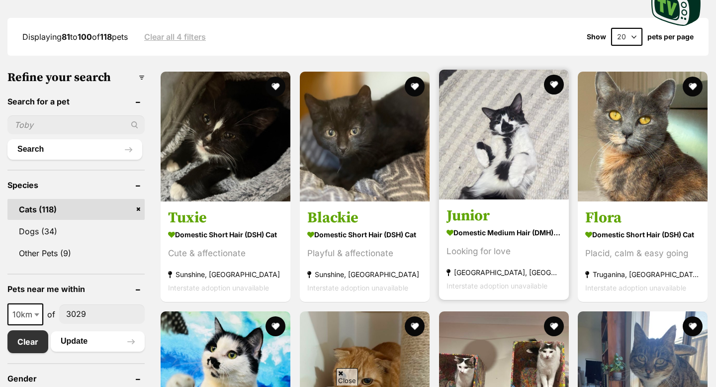
click at [537, 180] on img at bounding box center [504, 135] width 130 height 130
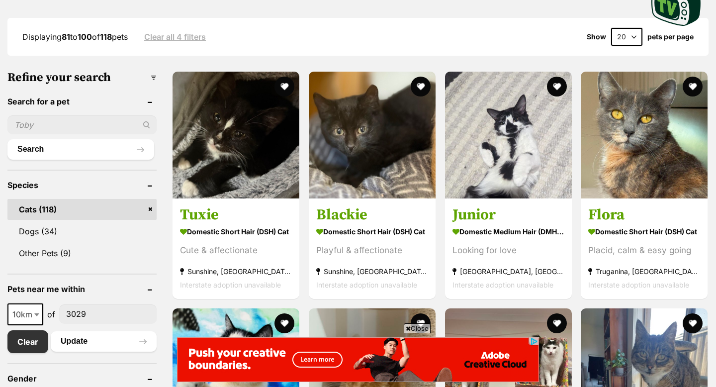
scroll to position [0, 0]
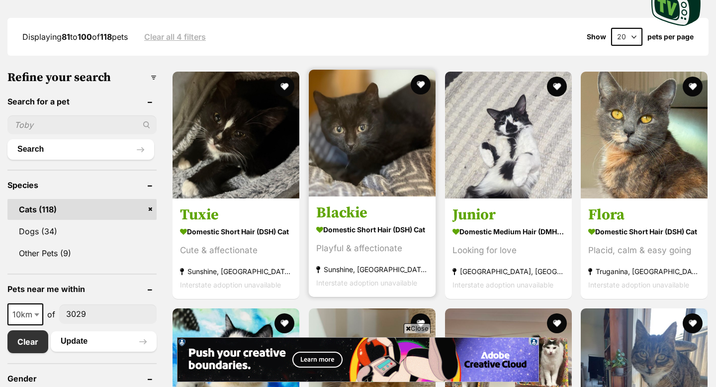
click at [328, 147] on img at bounding box center [372, 133] width 127 height 127
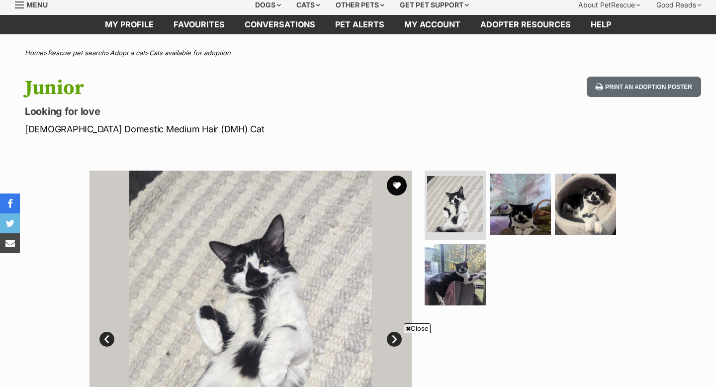
scroll to position [38, 0]
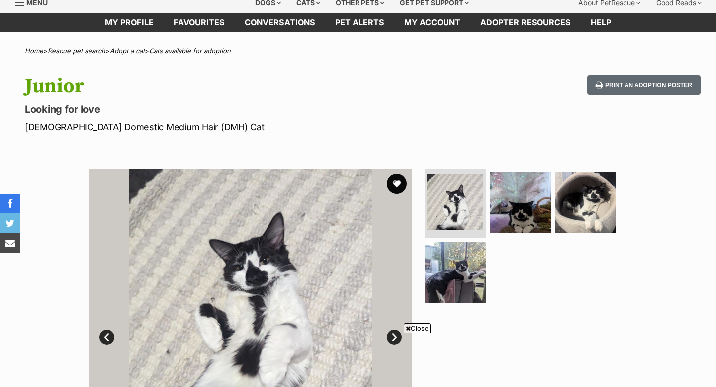
click at [562, 252] on ul at bounding box center [525, 239] width 204 height 141
click at [555, 194] on img at bounding box center [586, 202] width 64 height 64
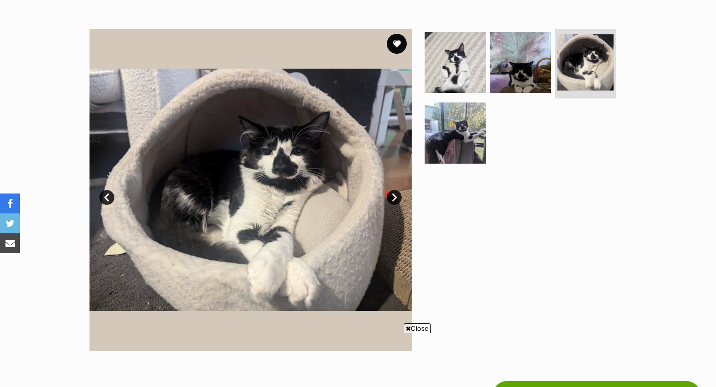
scroll to position [0, 0]
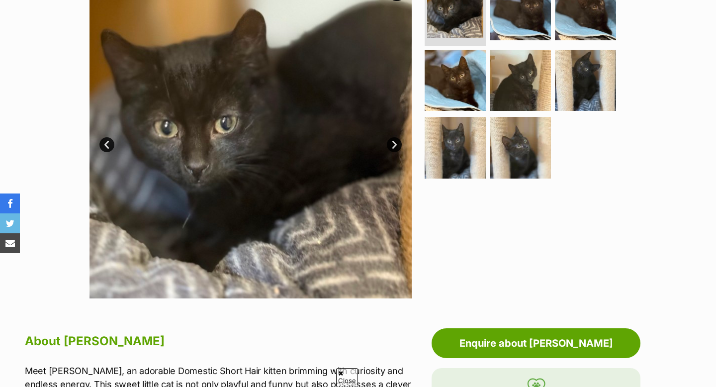
scroll to position [197, 0]
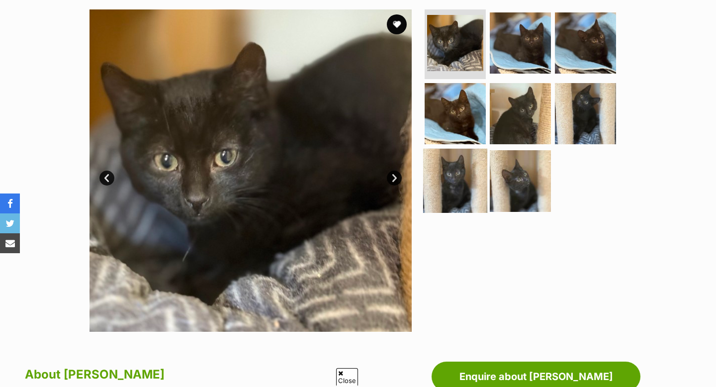
click at [475, 149] on img at bounding box center [455, 181] width 64 height 64
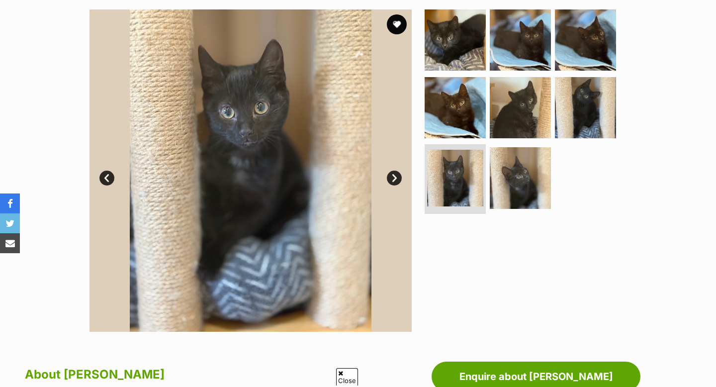
scroll to position [0, 0]
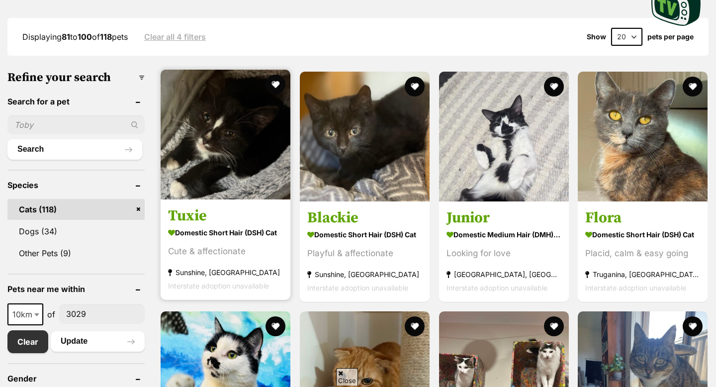
click at [189, 145] on img at bounding box center [226, 135] width 130 height 130
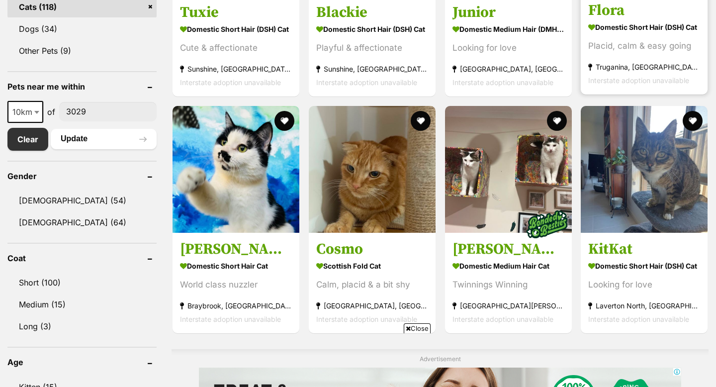
scroll to position [452, 0]
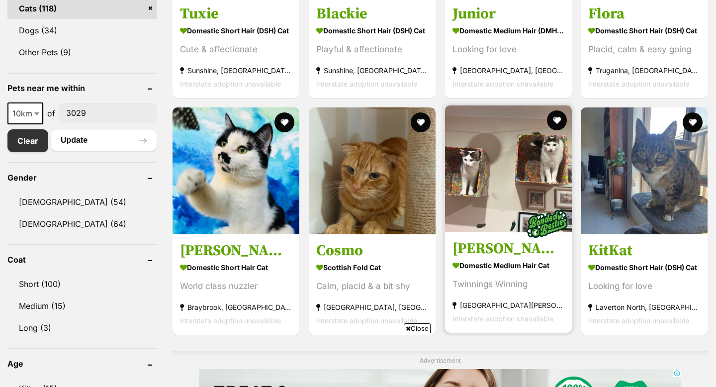
click at [510, 201] on img at bounding box center [508, 168] width 127 height 127
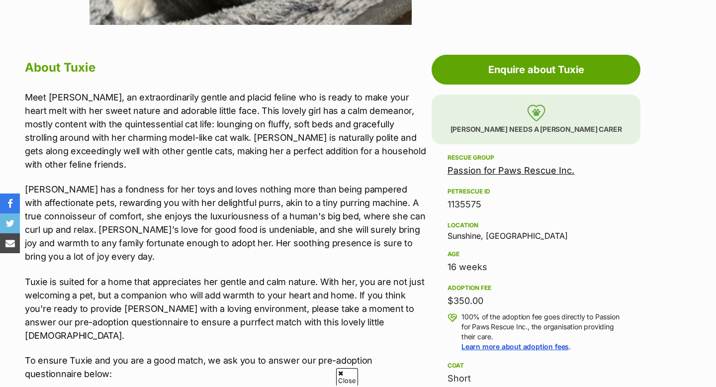
scroll to position [521, 0]
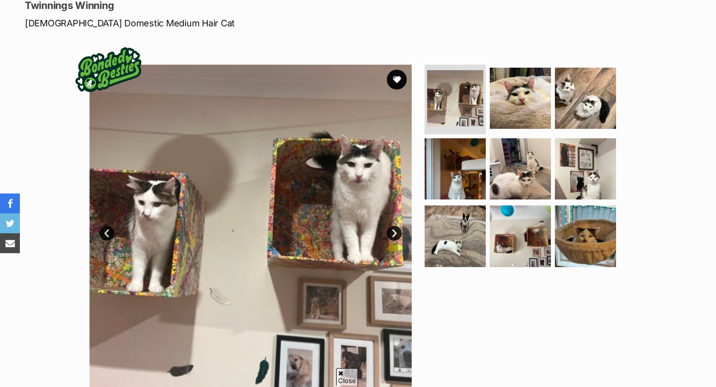
scroll to position [153, 0]
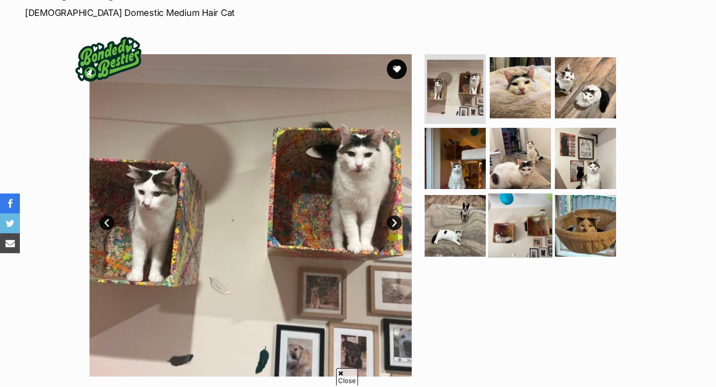
click at [512, 202] on img at bounding box center [521, 226] width 64 height 64
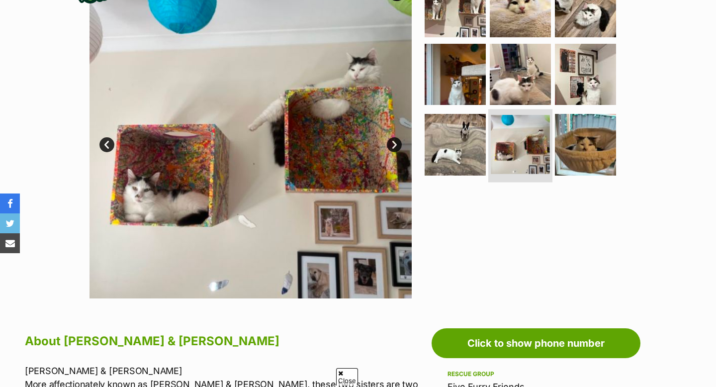
scroll to position [232, 0]
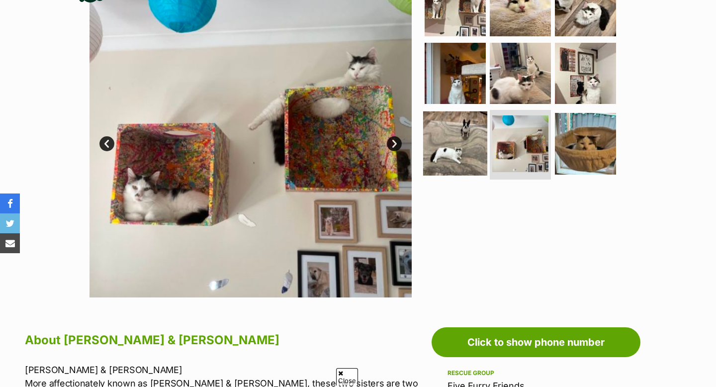
click at [471, 170] on img at bounding box center [455, 143] width 64 height 64
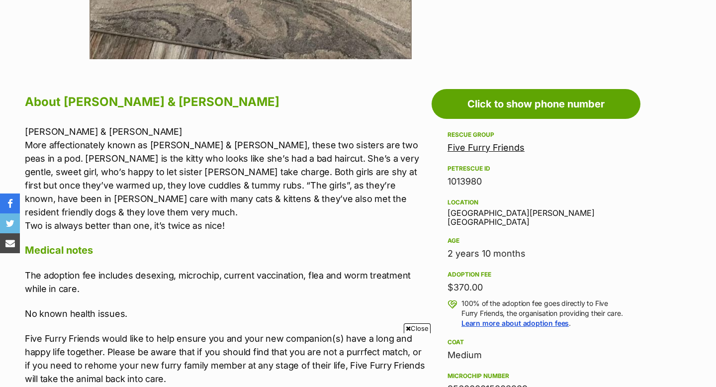
scroll to position [469, 0]
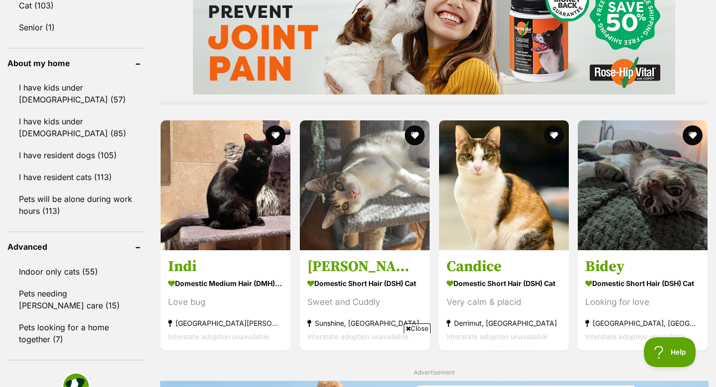
scroll to position [856, 0]
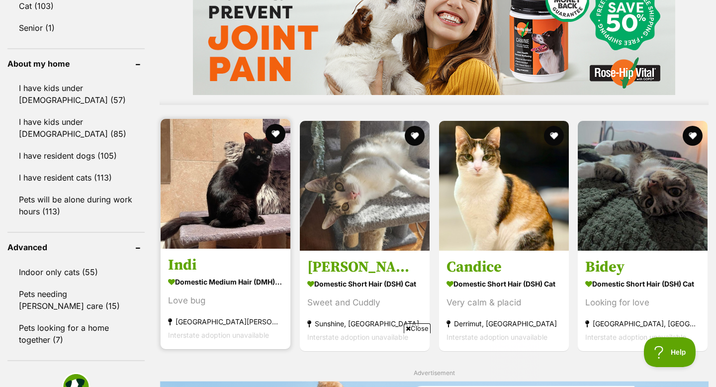
click at [200, 221] on img at bounding box center [226, 184] width 130 height 130
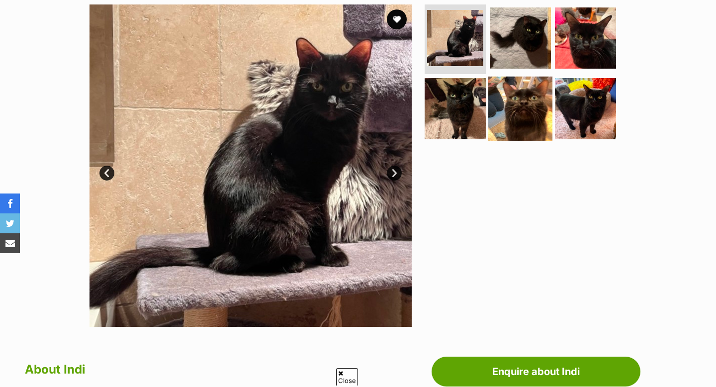
click at [524, 119] on img at bounding box center [521, 108] width 64 height 64
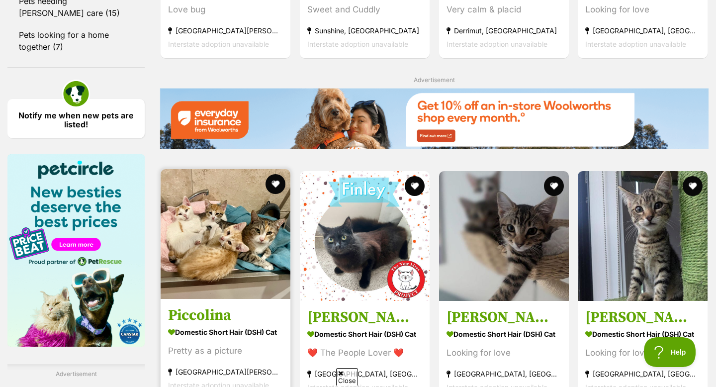
click at [208, 267] on img at bounding box center [226, 234] width 130 height 130
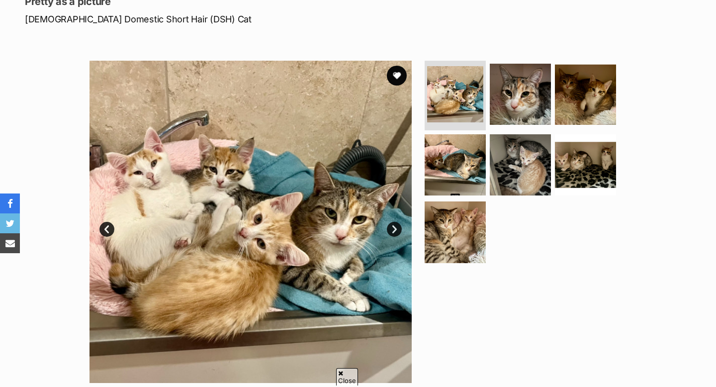
scroll to position [153, 0]
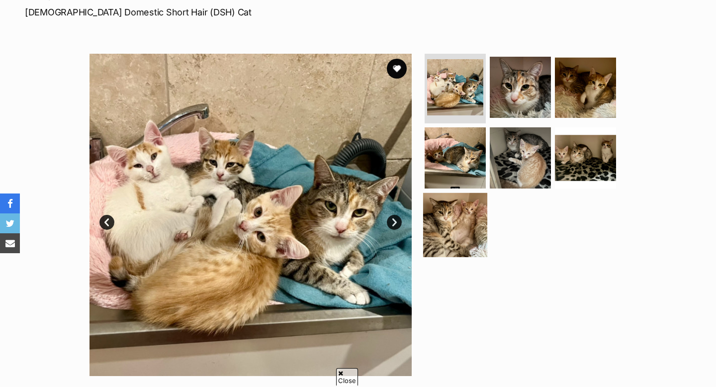
click at [446, 219] on img at bounding box center [455, 225] width 64 height 64
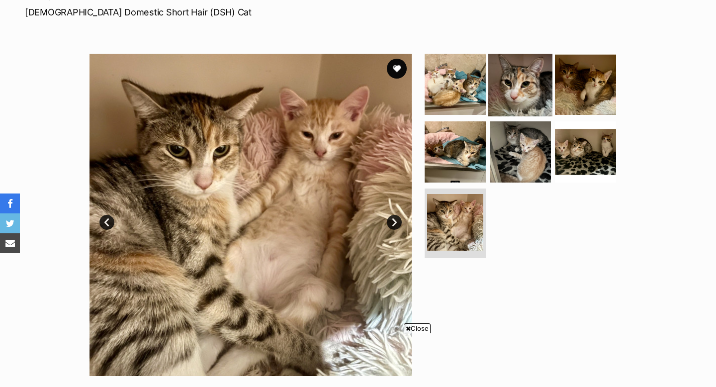
scroll to position [0, 0]
click at [508, 103] on img at bounding box center [521, 84] width 64 height 64
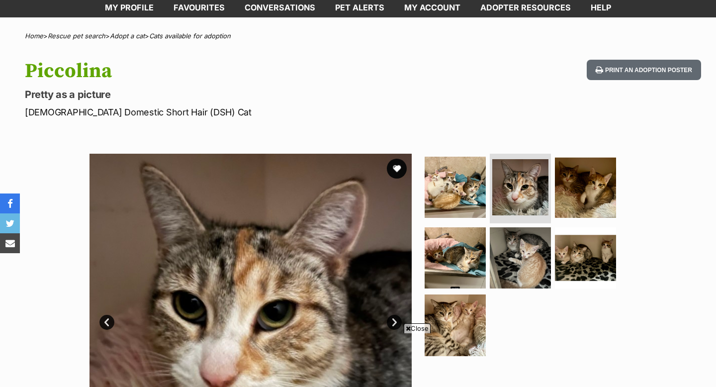
scroll to position [50, 0]
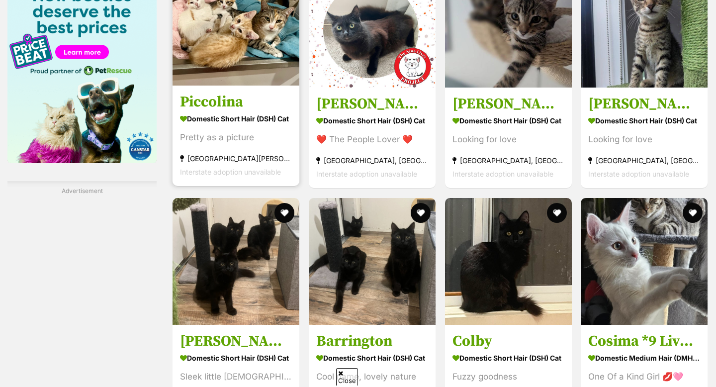
scroll to position [1349, 0]
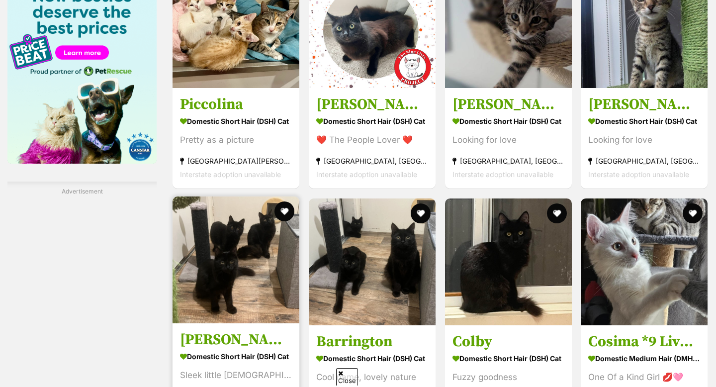
click at [235, 196] on img at bounding box center [236, 259] width 127 height 127
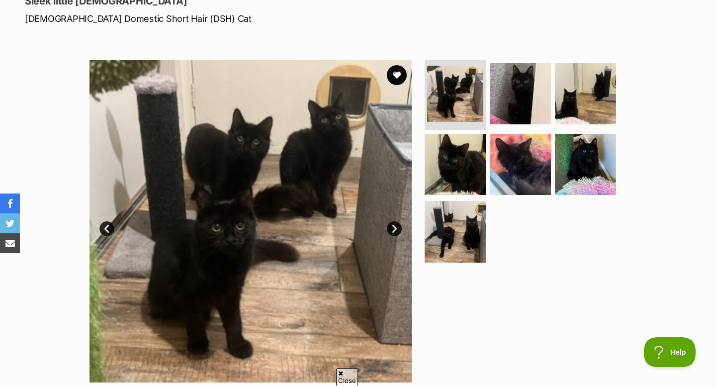
scroll to position [148, 0]
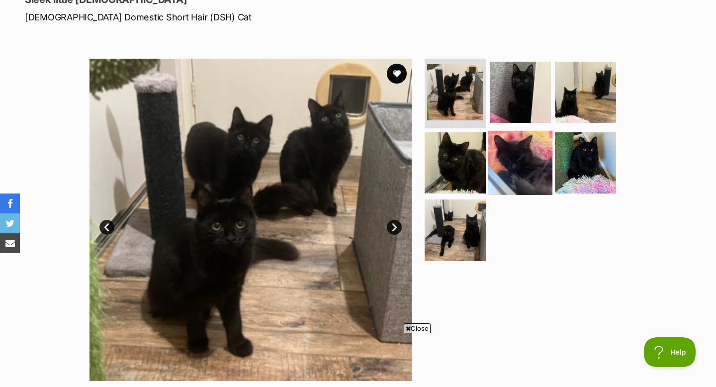
click at [494, 133] on img at bounding box center [521, 162] width 64 height 64
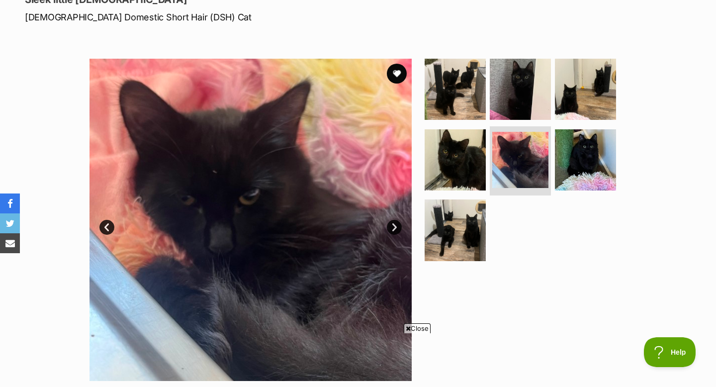
scroll to position [0, 0]
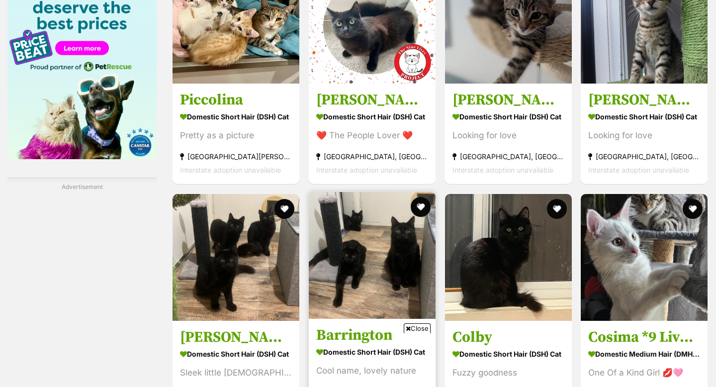
click at [354, 192] on img at bounding box center [372, 255] width 127 height 127
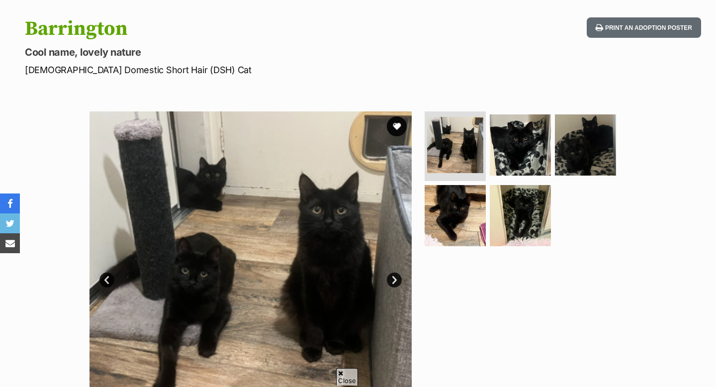
scroll to position [155, 0]
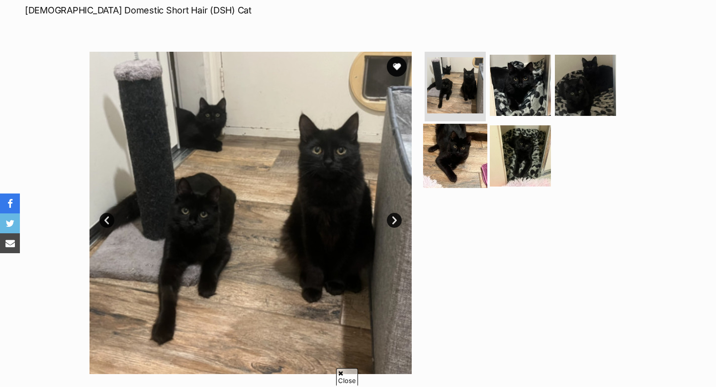
click at [461, 157] on img at bounding box center [455, 155] width 64 height 64
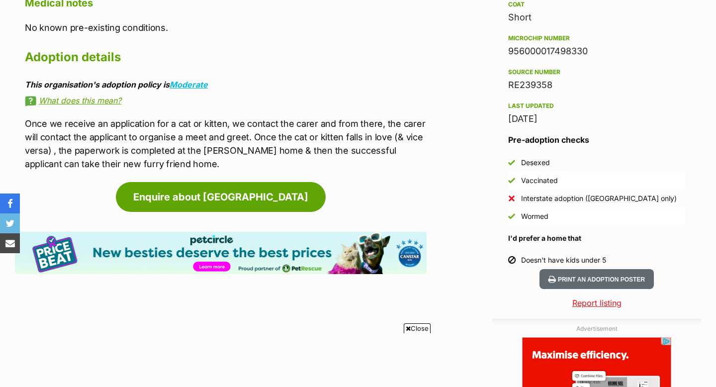
scroll to position [0, 0]
click at [529, 180] on div "Vaccinated" at bounding box center [539, 181] width 37 height 10
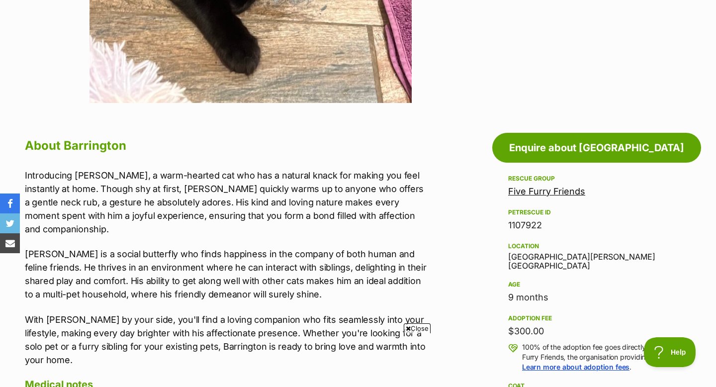
scroll to position [411, 0]
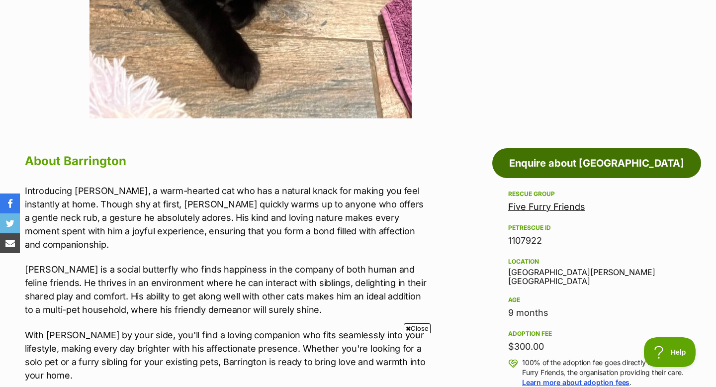
click at [531, 155] on link "Enquire about Barrington" at bounding box center [596, 163] width 209 height 30
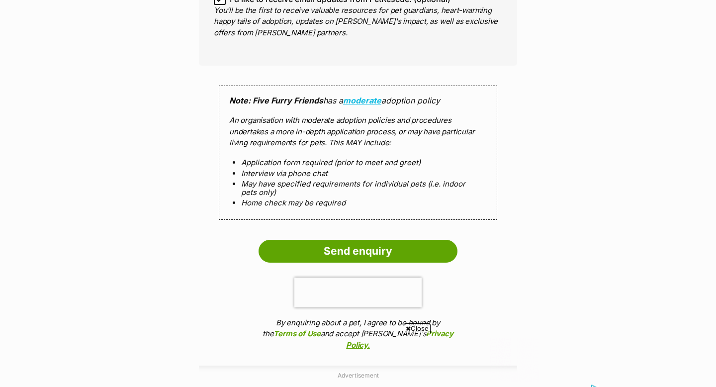
scroll to position [901, 0]
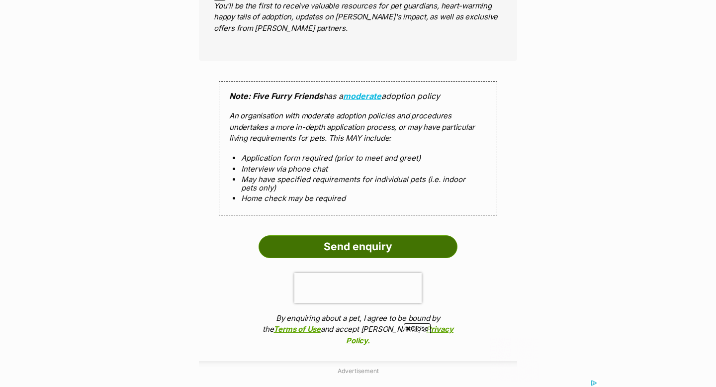
click at [366, 252] on input "Send enquiry" at bounding box center [358, 246] width 199 height 23
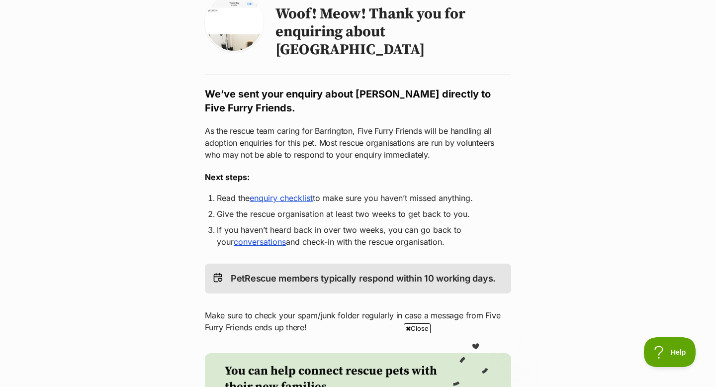
scroll to position [113, 0]
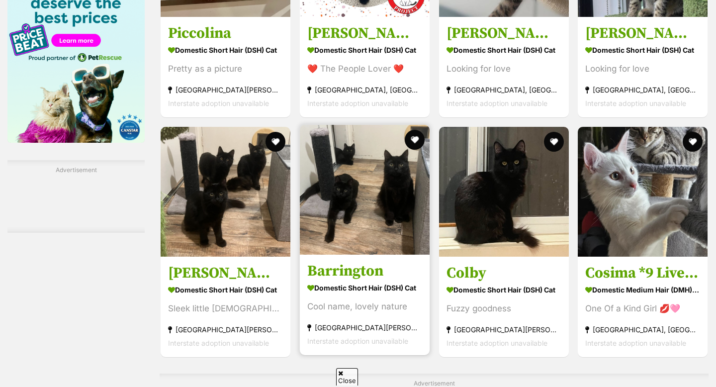
scroll to position [1353, 0]
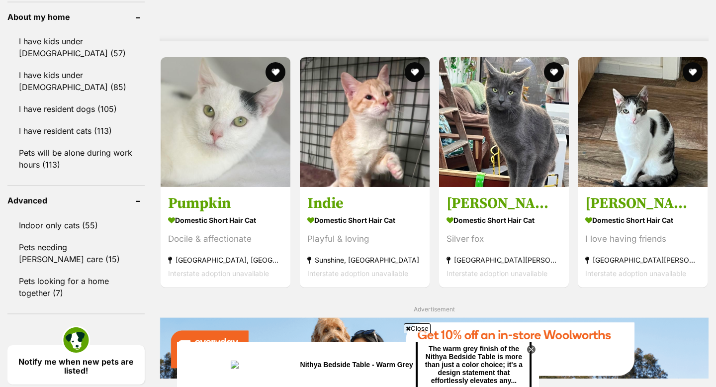
scroll to position [902, 0]
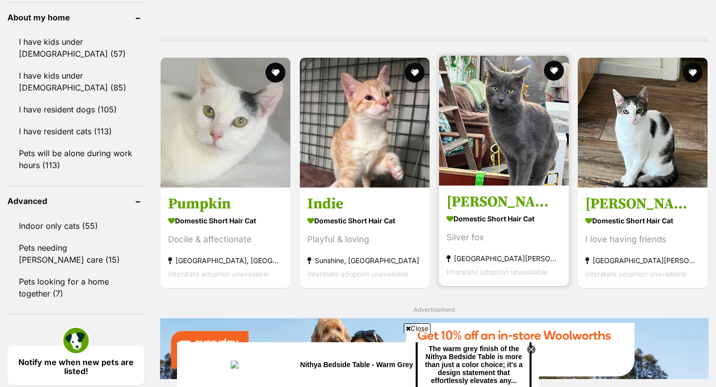
click at [505, 142] on img at bounding box center [504, 121] width 130 height 130
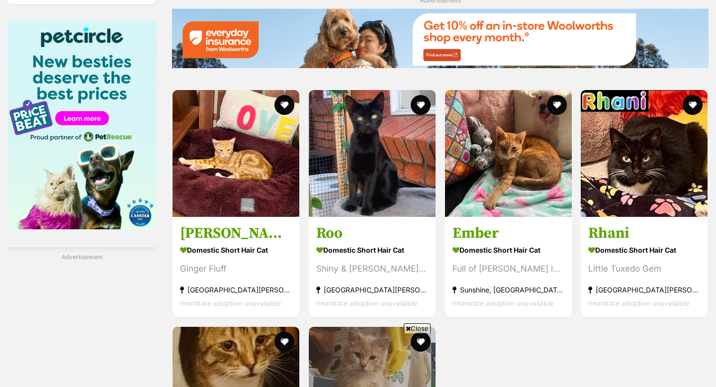
scroll to position [1354, 0]
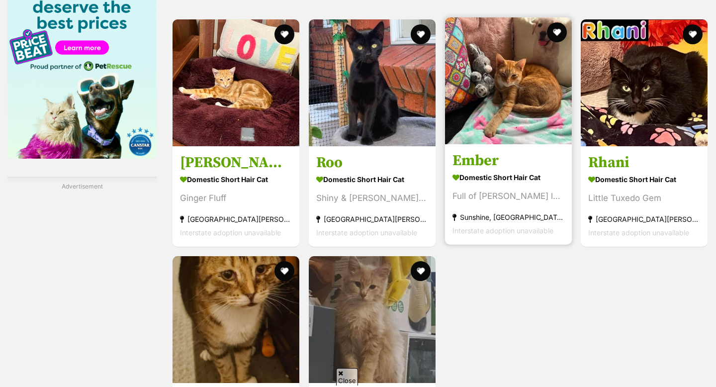
click at [508, 71] on img at bounding box center [508, 80] width 127 height 127
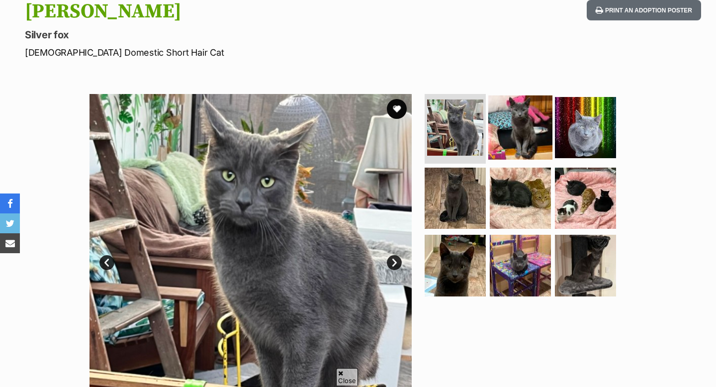
scroll to position [155, 0]
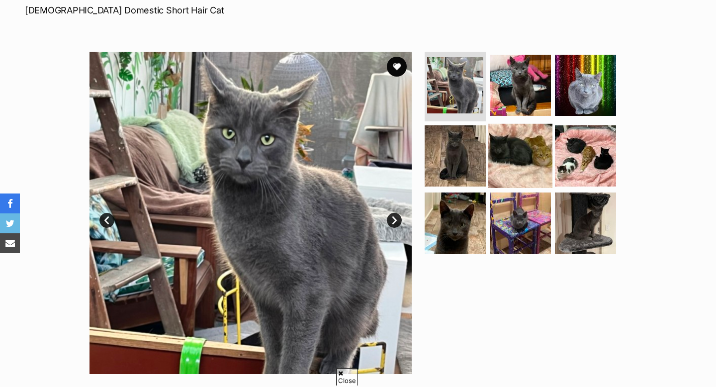
click at [543, 181] on img at bounding box center [521, 155] width 64 height 64
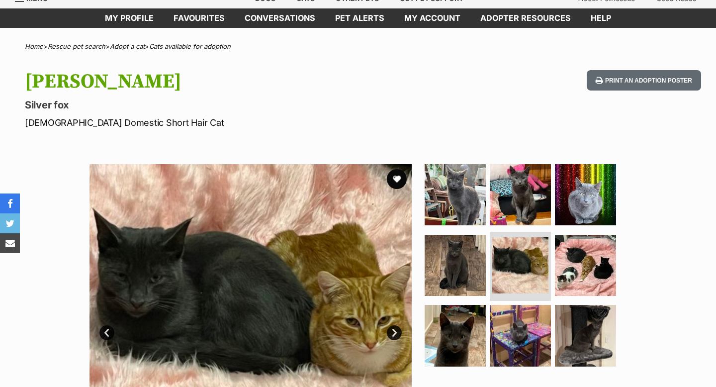
scroll to position [99, 0]
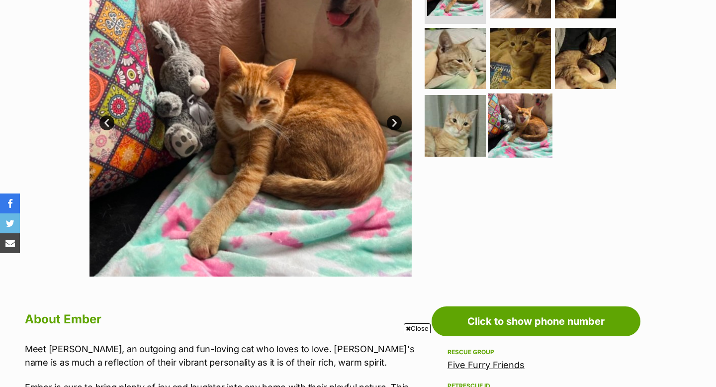
click at [507, 128] on img at bounding box center [521, 126] width 64 height 64
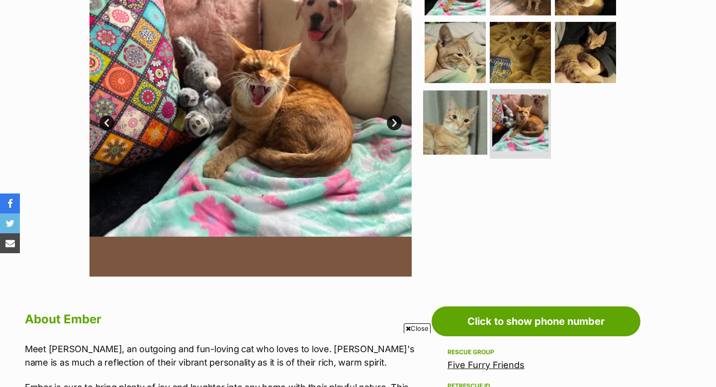
click at [468, 132] on img at bounding box center [455, 123] width 64 height 64
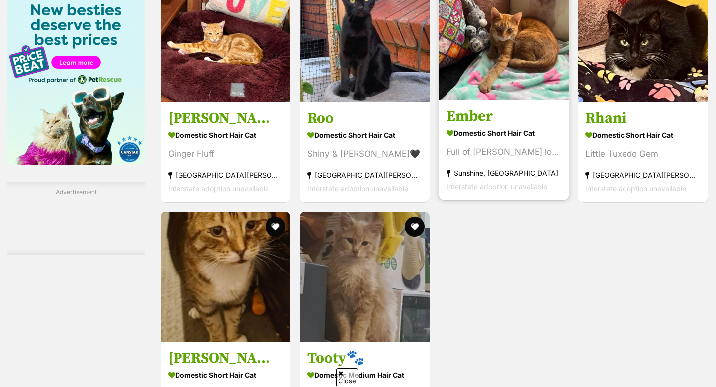
scroll to position [1329, 0]
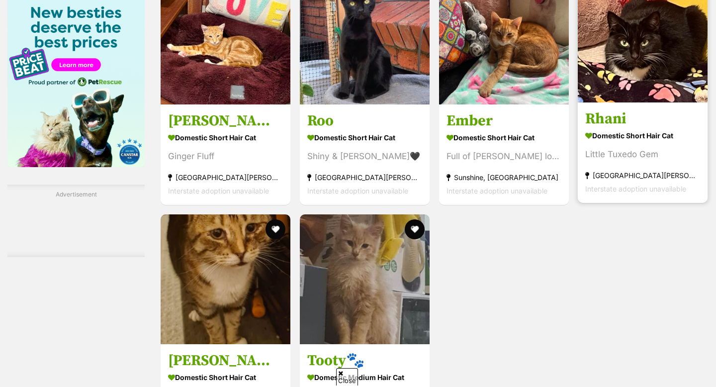
click at [639, 84] on img at bounding box center [643, 38] width 130 height 130
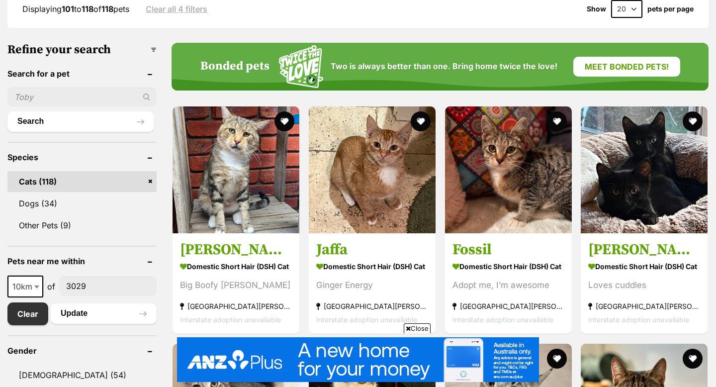
scroll to position [279, 0]
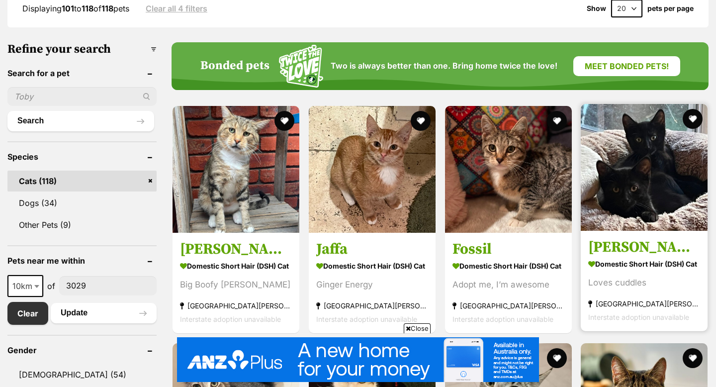
click at [597, 176] on img at bounding box center [644, 167] width 127 height 127
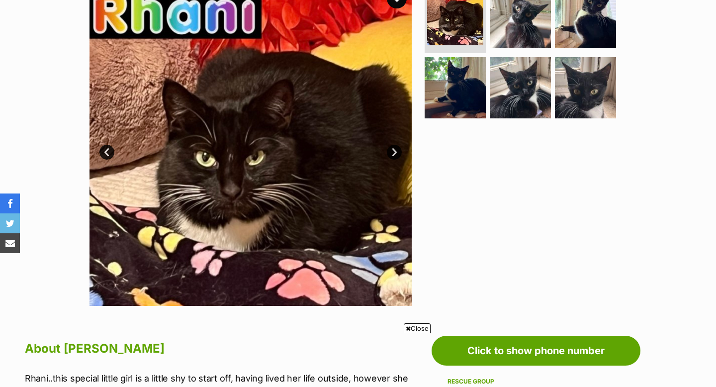
scroll to position [224, 0]
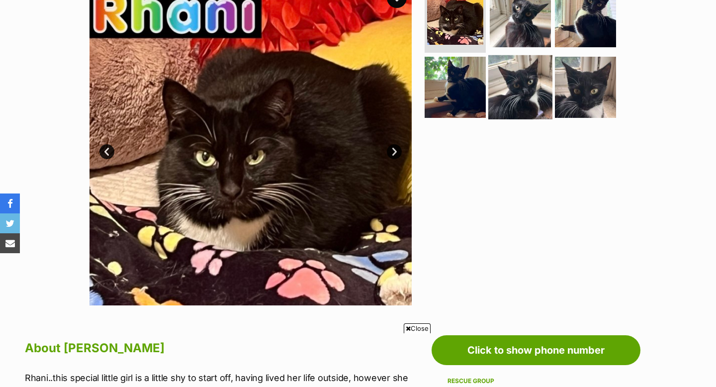
click at [506, 96] on img at bounding box center [521, 87] width 64 height 64
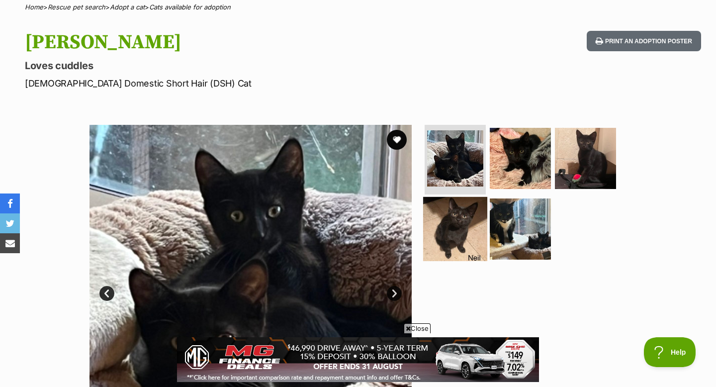
click at [468, 233] on img at bounding box center [455, 228] width 64 height 64
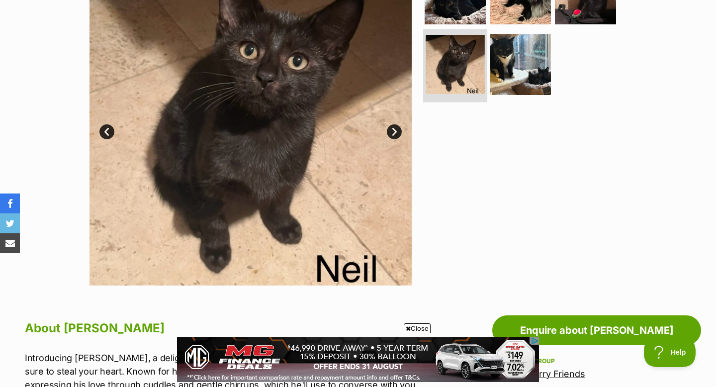
scroll to position [254, 0]
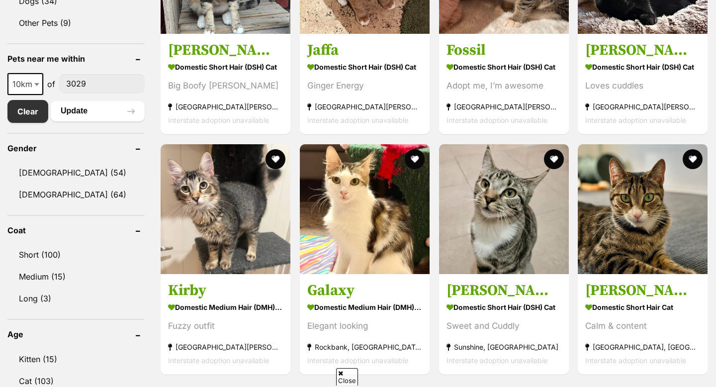
scroll to position [485, 0]
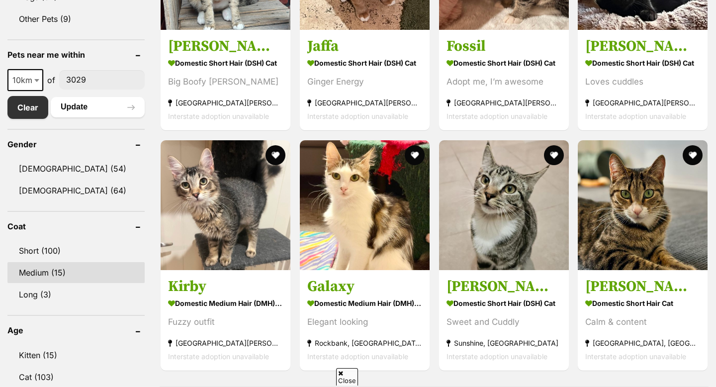
click at [40, 275] on link "Medium (15)" at bounding box center [75, 272] width 137 height 21
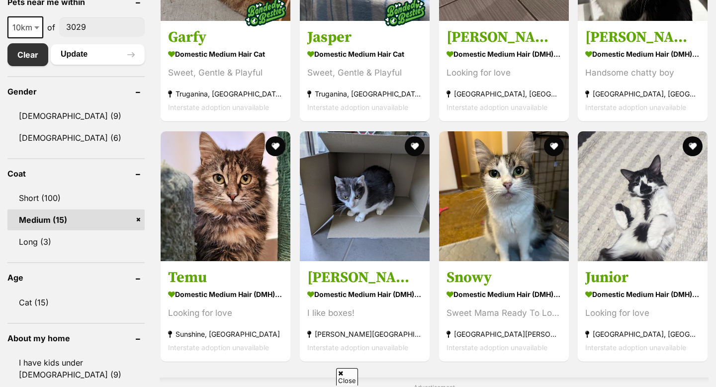
scroll to position [497, 0]
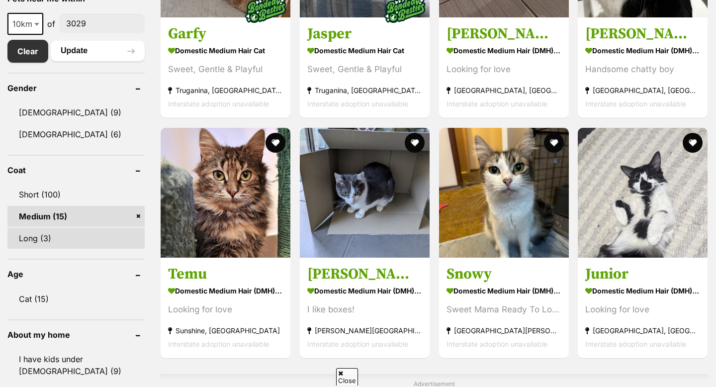
click at [41, 247] on link "Long (3)" at bounding box center [75, 238] width 137 height 21
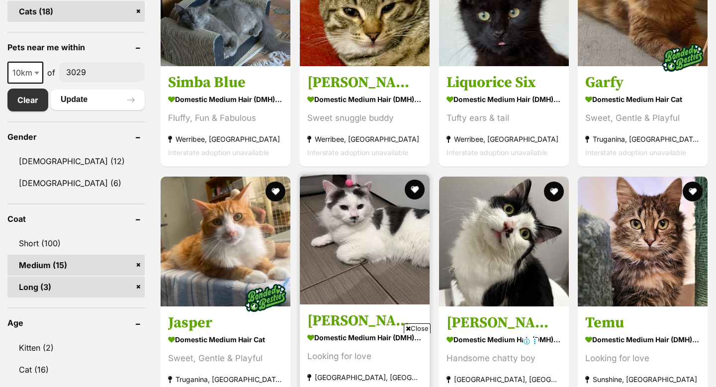
click at [354, 246] on img at bounding box center [365, 240] width 130 height 130
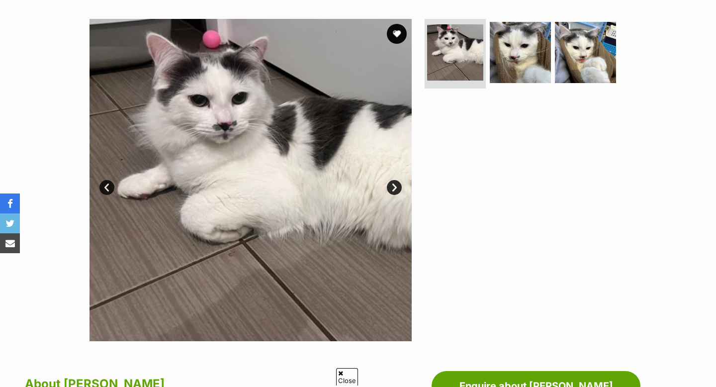
scroll to position [204, 0]
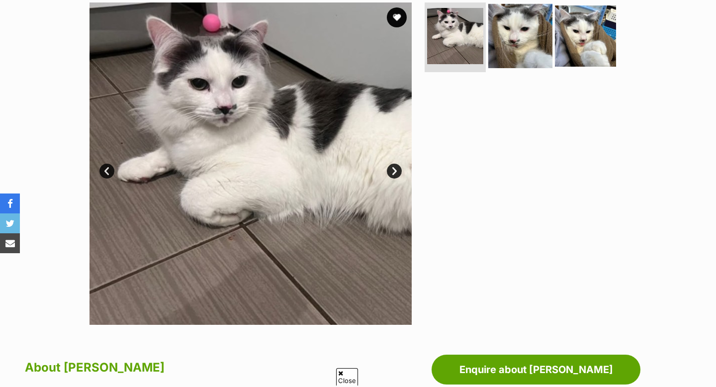
click at [494, 49] on img at bounding box center [521, 36] width 64 height 64
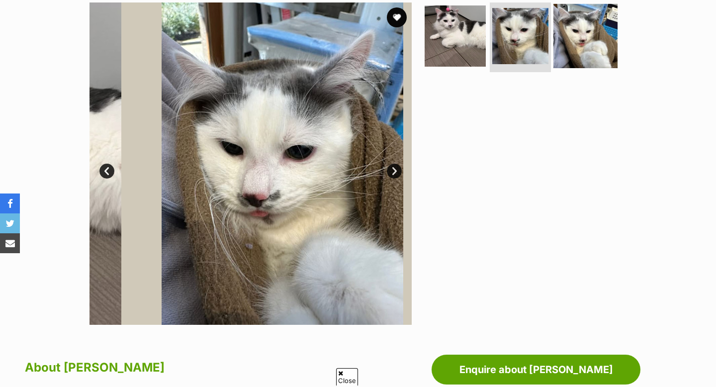
click at [554, 52] on img at bounding box center [586, 36] width 64 height 64
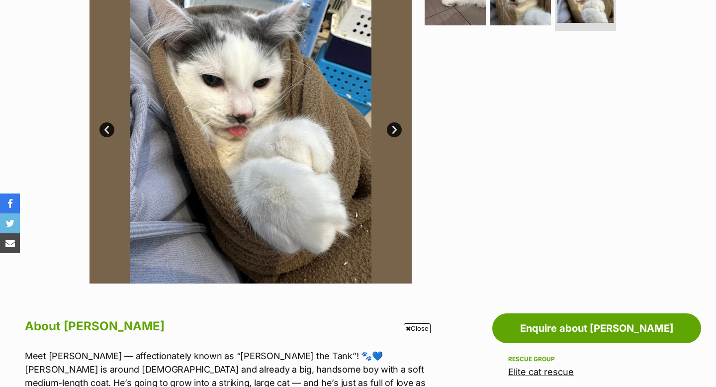
scroll to position [0, 0]
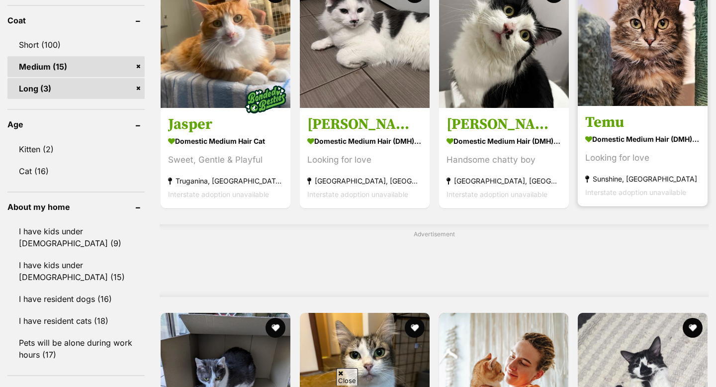
scroll to position [627, 0]
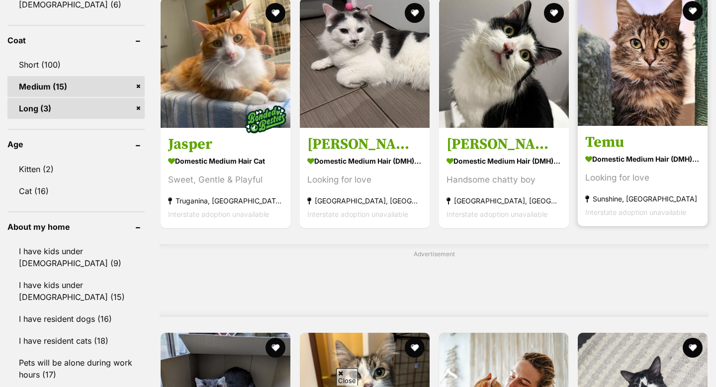
click at [635, 126] on link at bounding box center [643, 122] width 130 height 10
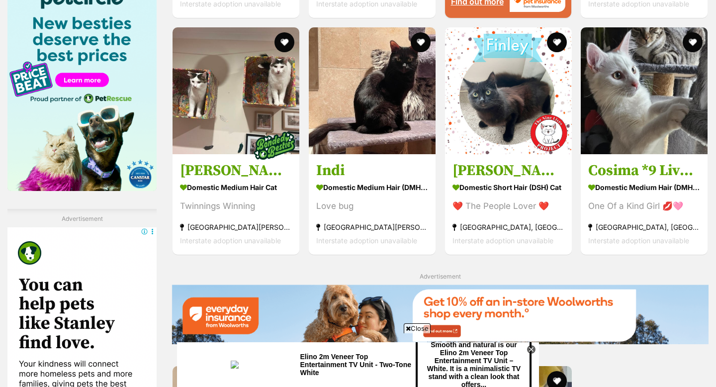
scroll to position [1203, 0]
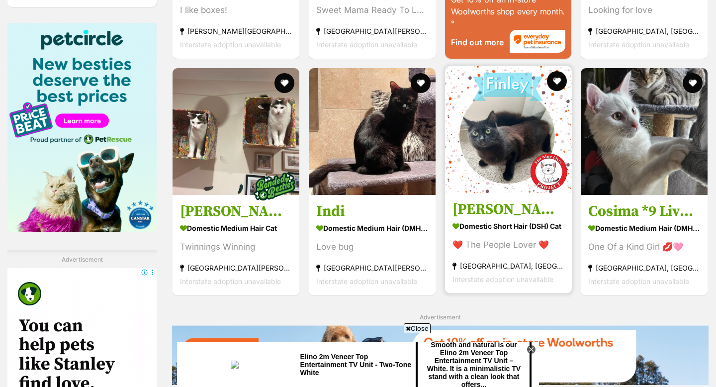
click at [472, 157] on img at bounding box center [508, 129] width 127 height 127
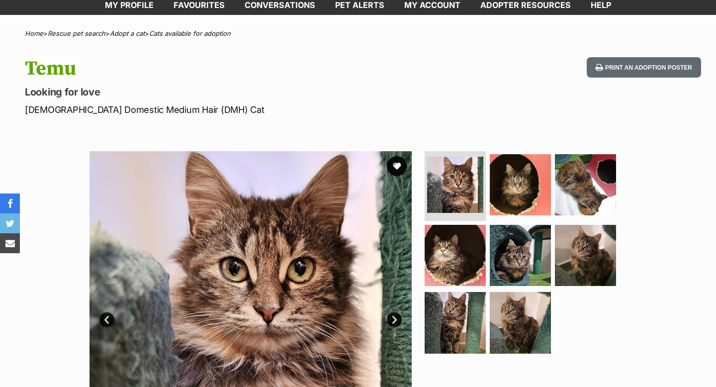
scroll to position [62, 0]
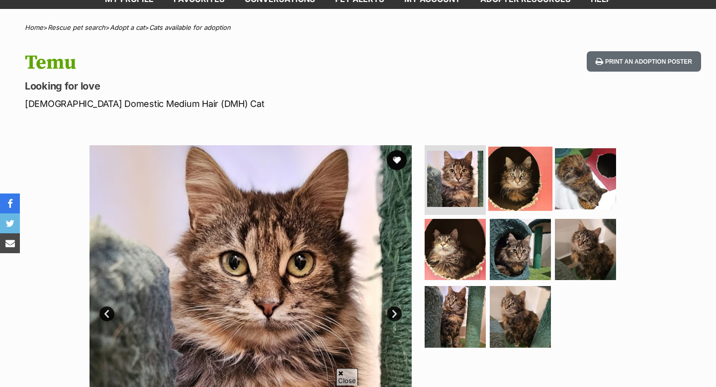
click at [529, 172] on img at bounding box center [521, 179] width 64 height 64
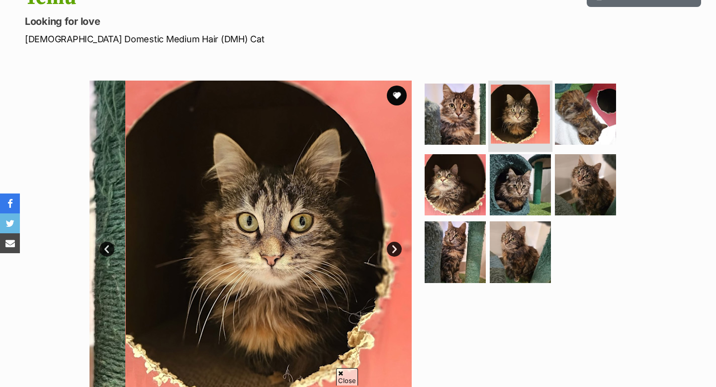
scroll to position [127, 0]
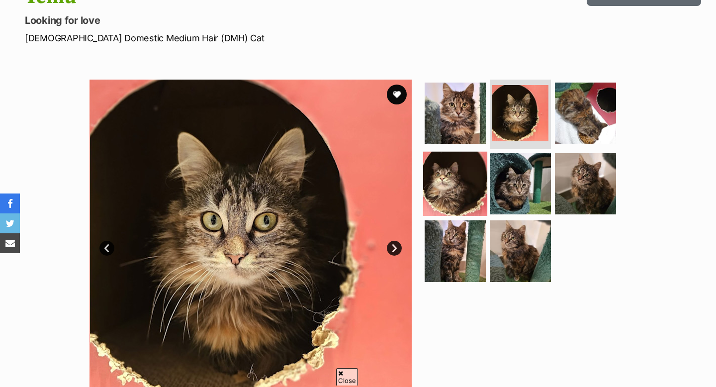
click at [472, 166] on img at bounding box center [455, 183] width 64 height 64
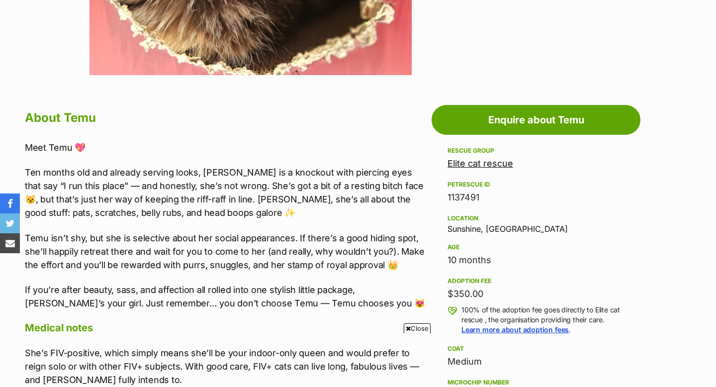
scroll to position [0, 0]
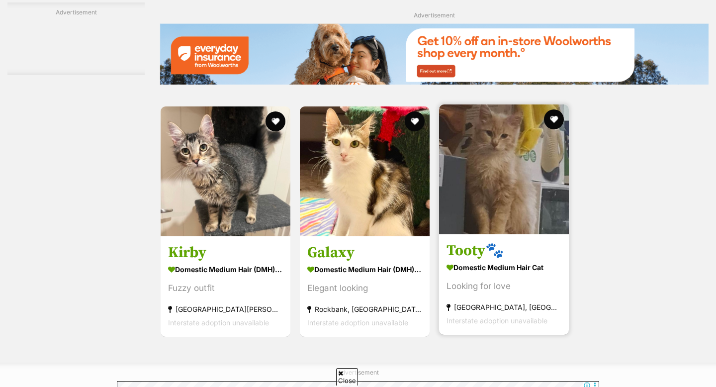
click at [506, 216] on img at bounding box center [504, 169] width 130 height 130
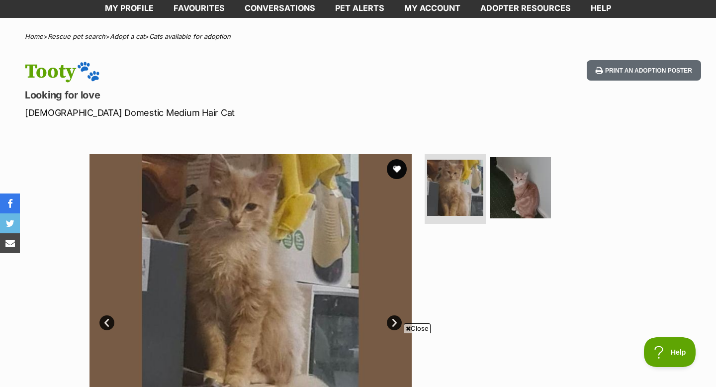
scroll to position [66, 0]
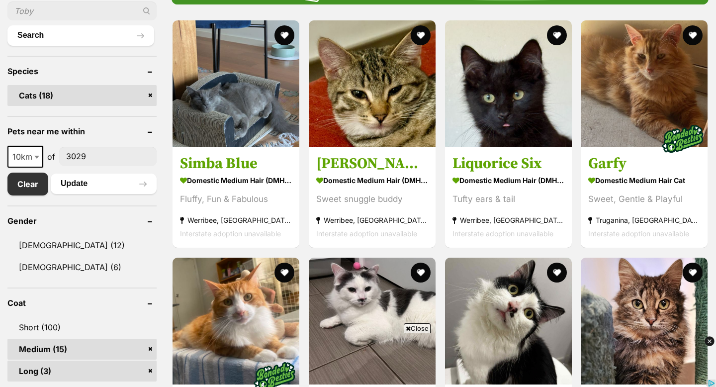
scroll to position [358, 0]
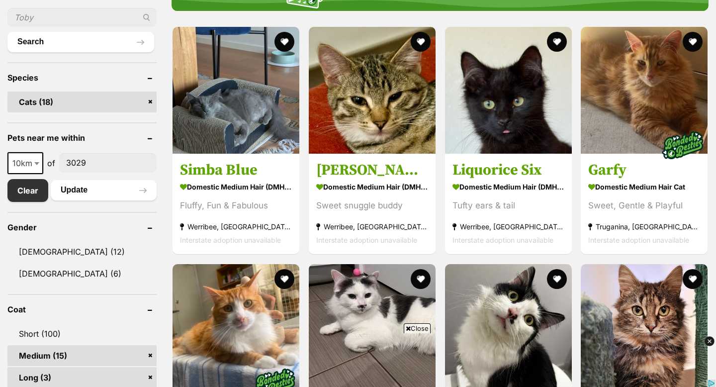
click at [18, 161] on span "10km" at bounding box center [25, 163] width 34 height 14
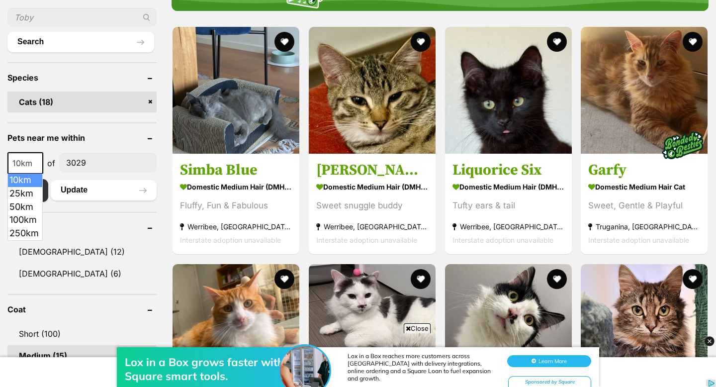
scroll to position [0, 0]
select select "25"
click at [79, 188] on button "Update" at bounding box center [104, 190] width 106 height 20
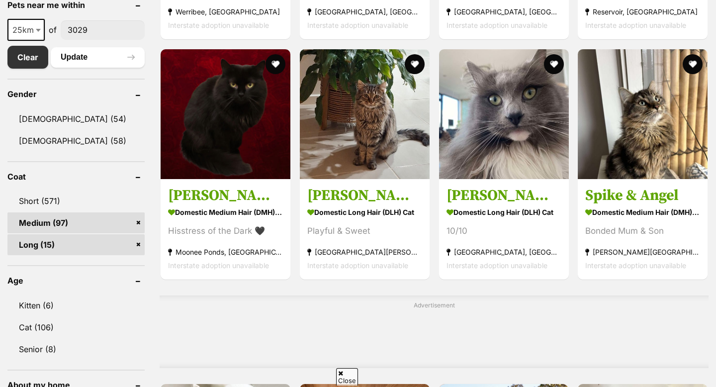
scroll to position [511, 0]
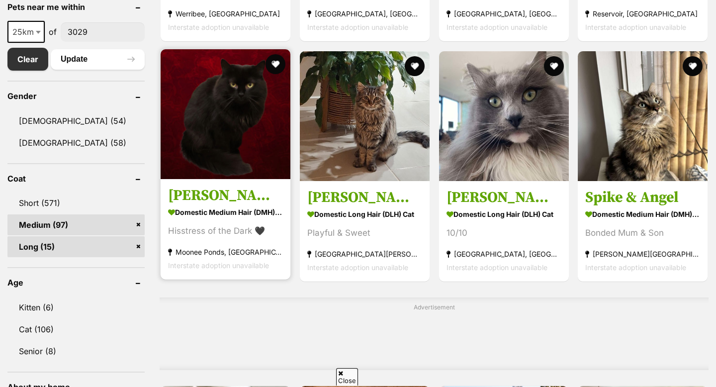
click at [220, 134] on img at bounding box center [226, 114] width 130 height 130
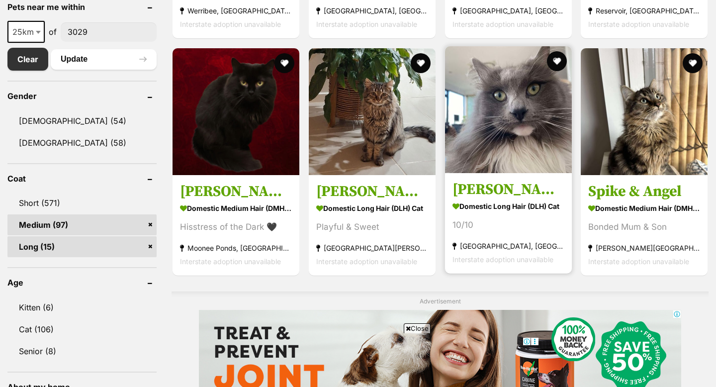
click at [480, 133] on img at bounding box center [508, 109] width 127 height 127
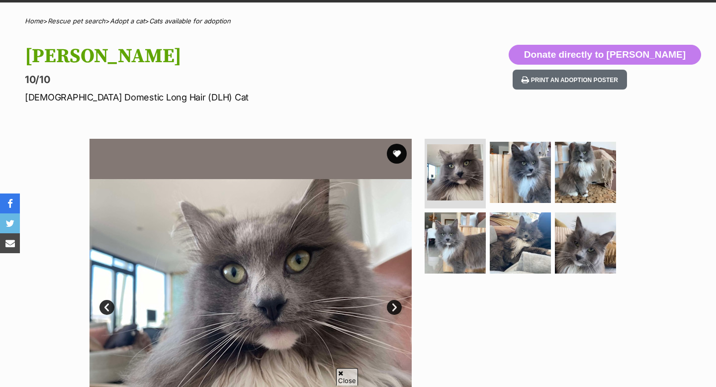
scroll to position [84, 0]
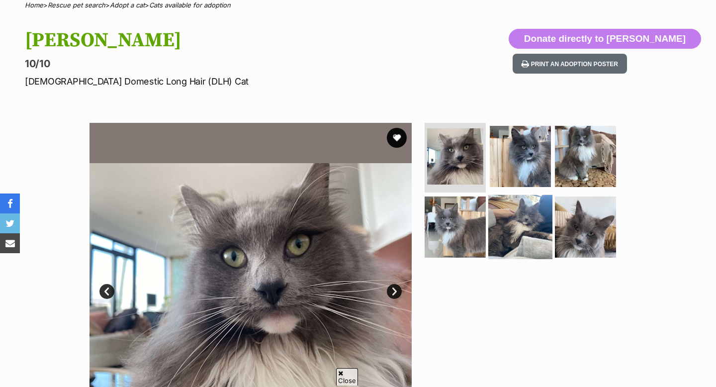
click at [542, 249] on img at bounding box center [521, 227] width 64 height 64
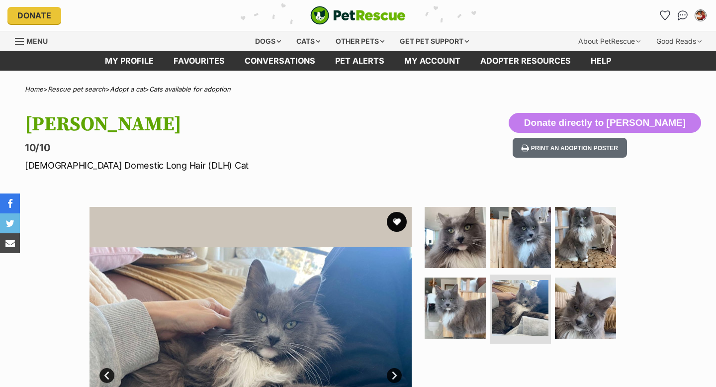
scroll to position [0, 0]
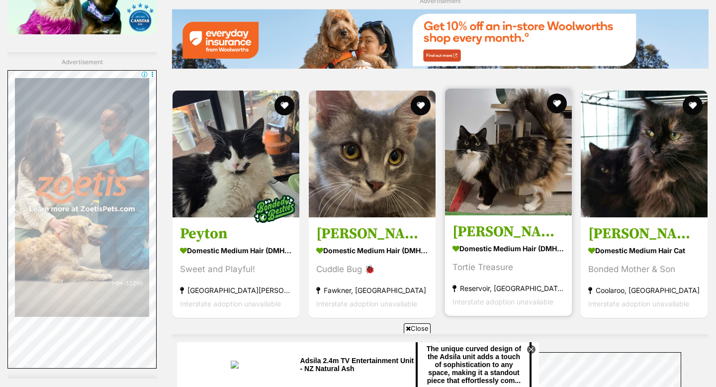
click at [512, 194] on img at bounding box center [508, 152] width 127 height 127
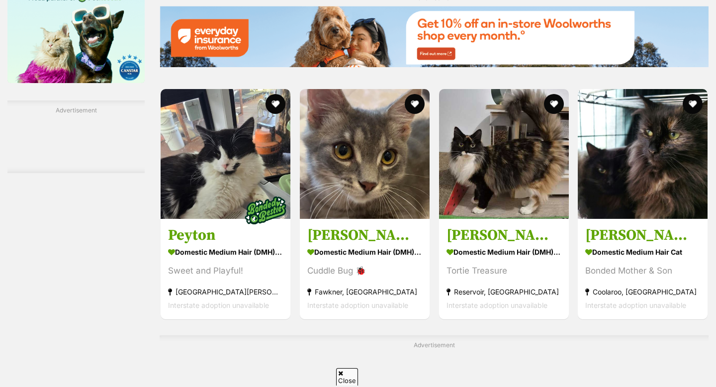
scroll to position [1369, 0]
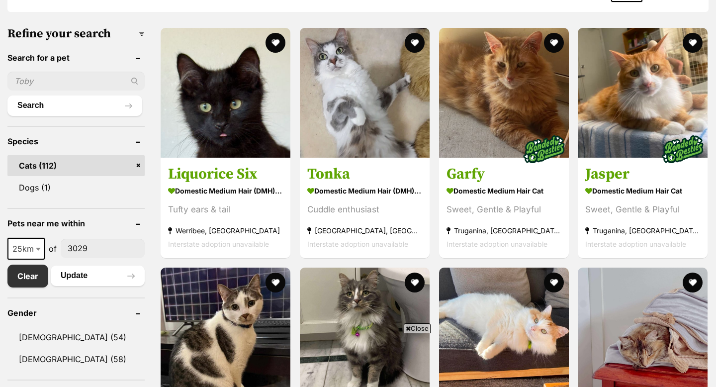
scroll to position [301, 0]
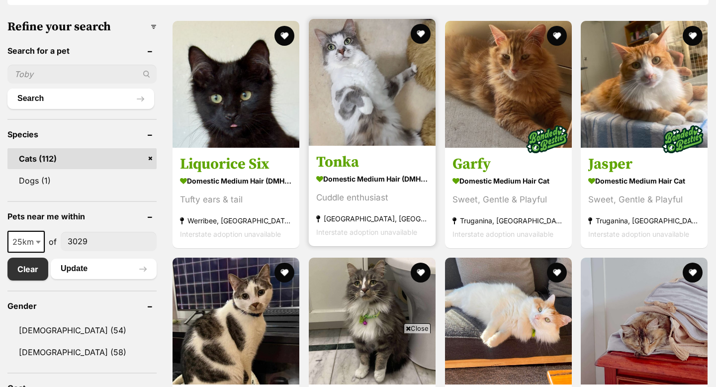
click at [391, 82] on img at bounding box center [372, 82] width 127 height 127
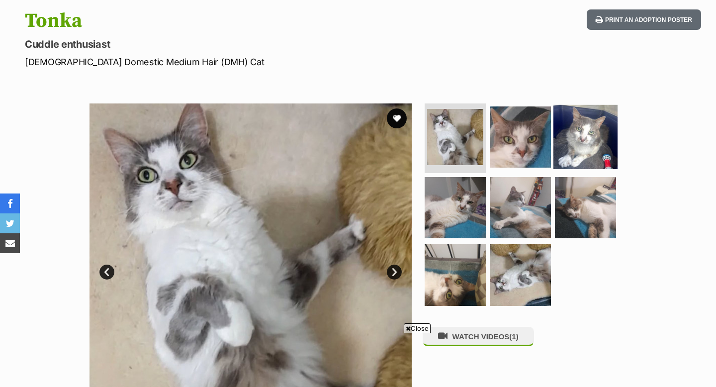
click at [570, 155] on img at bounding box center [586, 137] width 64 height 64
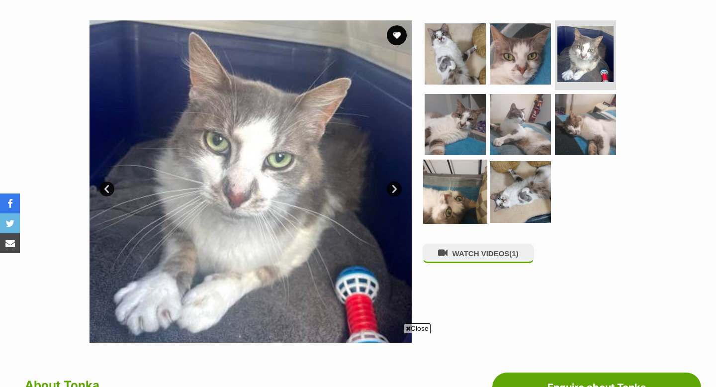
click at [482, 188] on img at bounding box center [455, 192] width 64 height 64
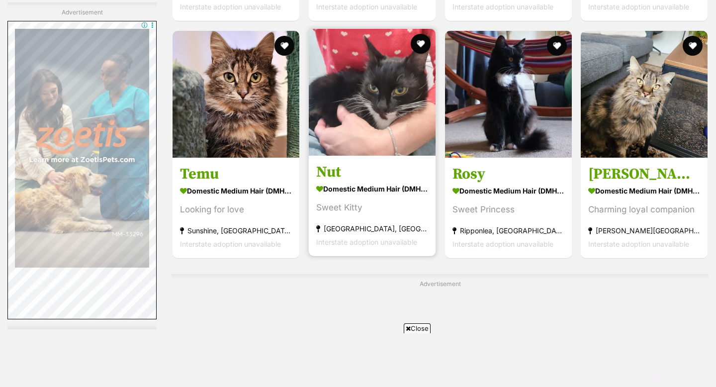
click at [393, 123] on img at bounding box center [372, 92] width 127 height 127
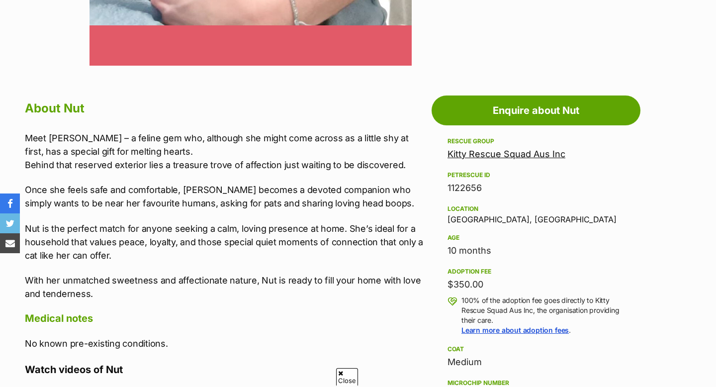
scroll to position [480, 0]
